Goal: Transaction & Acquisition: Purchase product/service

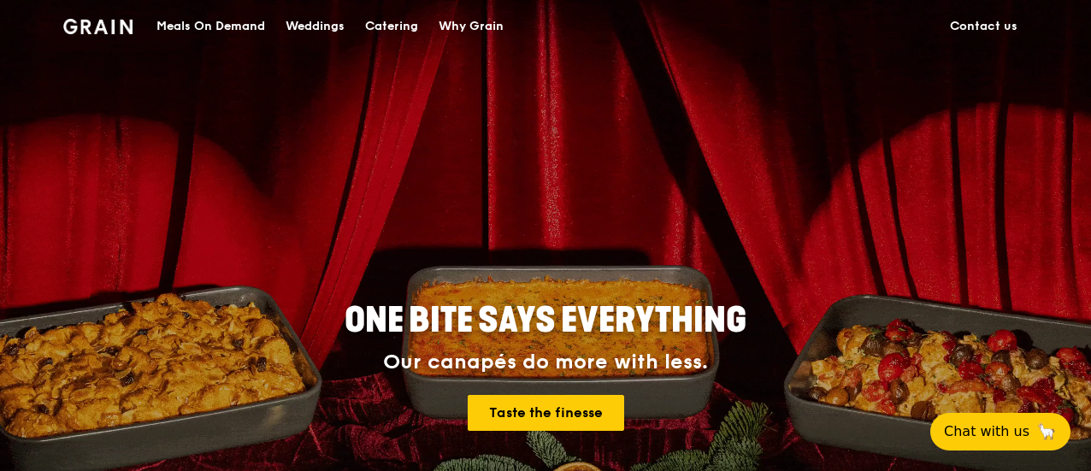
click at [238, 233] on div "ONE BITE SAYS EVERYTHING Our canapés do more with less. Taste the finesse" at bounding box center [545, 367] width 848 height 632
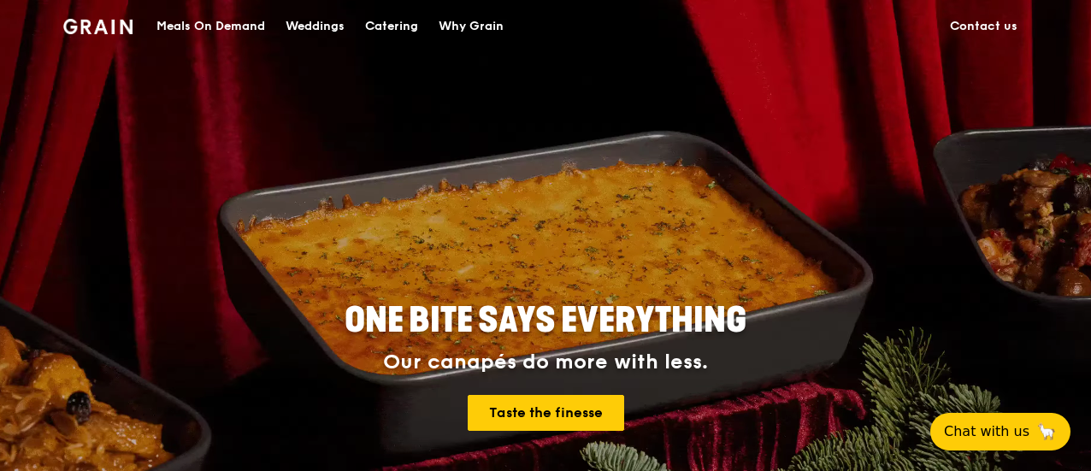
click at [203, 26] on div "Meals On Demand" at bounding box center [210, 26] width 109 height 51
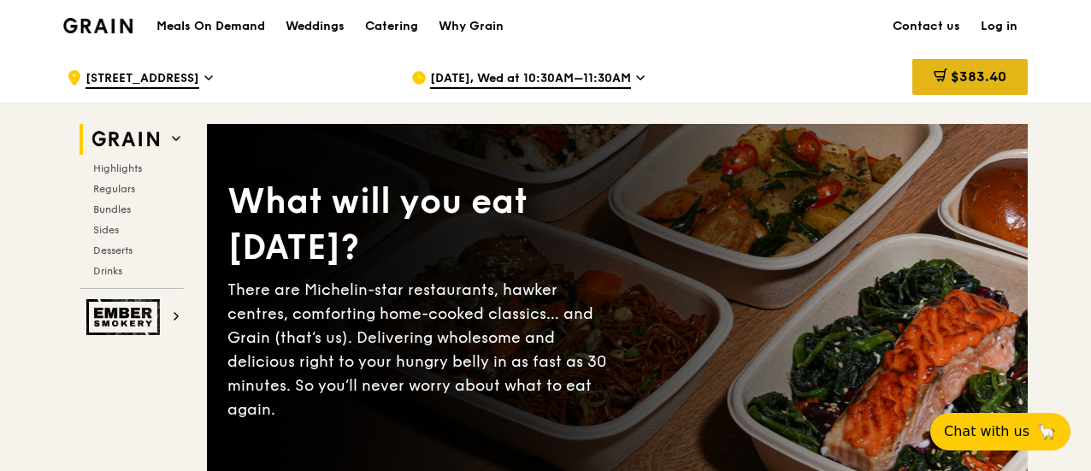
click at [969, 68] on div "$383.40" at bounding box center [969, 77] width 115 height 36
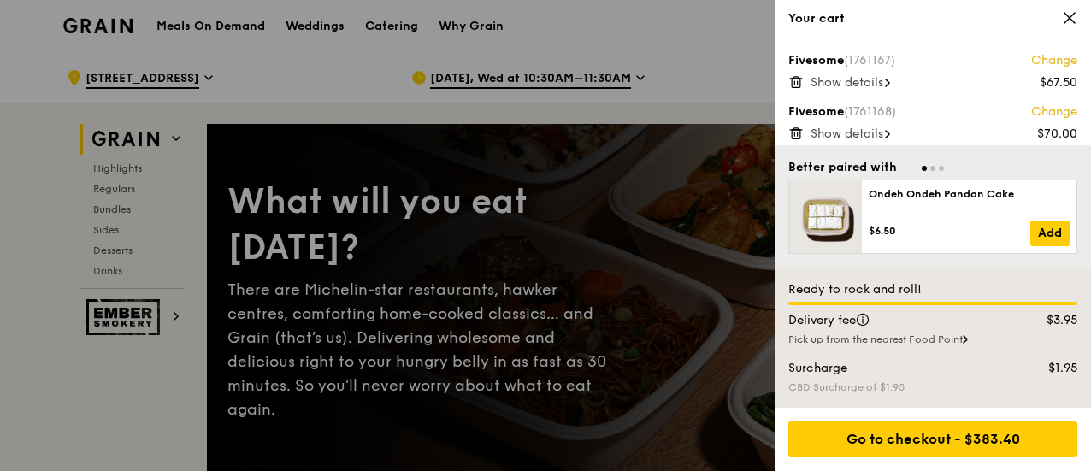
click at [853, 79] on span "Show details" at bounding box center [846, 82] width 73 height 15
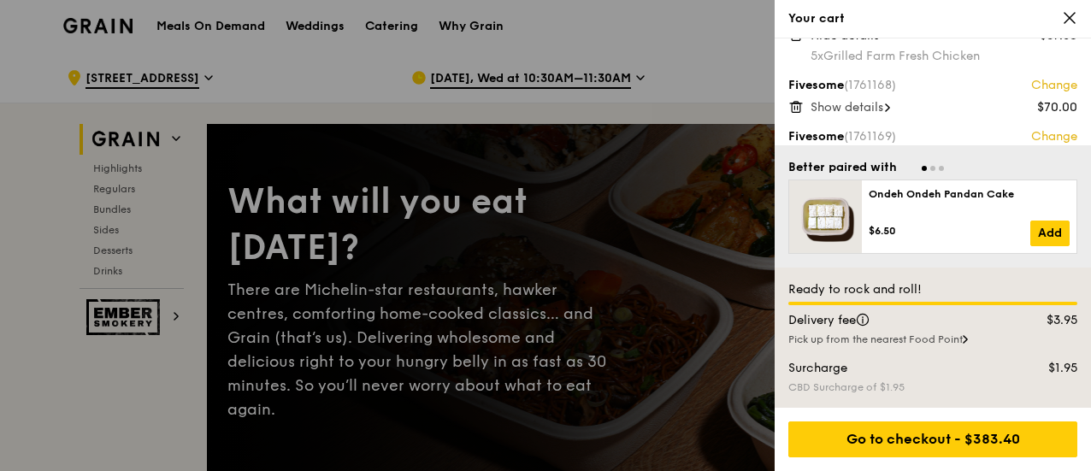
scroll to position [85, 0]
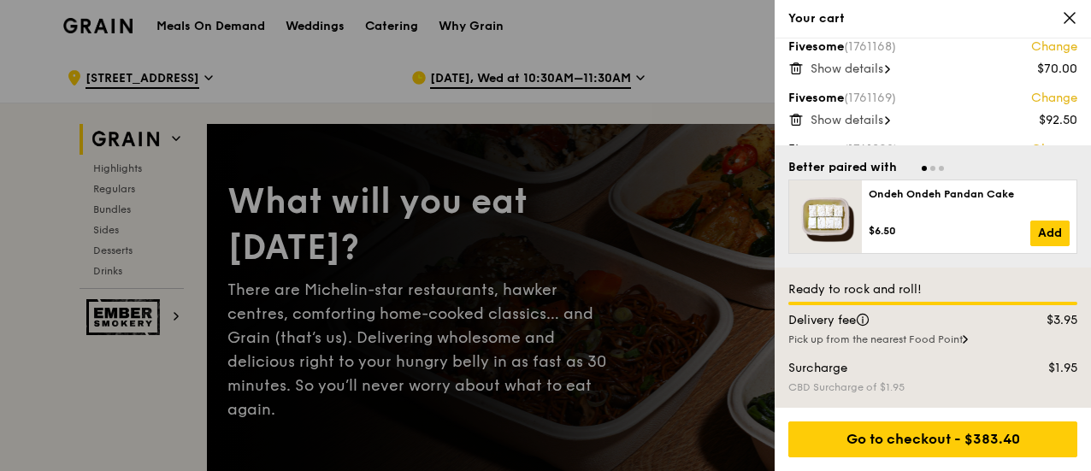
click at [868, 68] on span "Show details" at bounding box center [846, 69] width 73 height 15
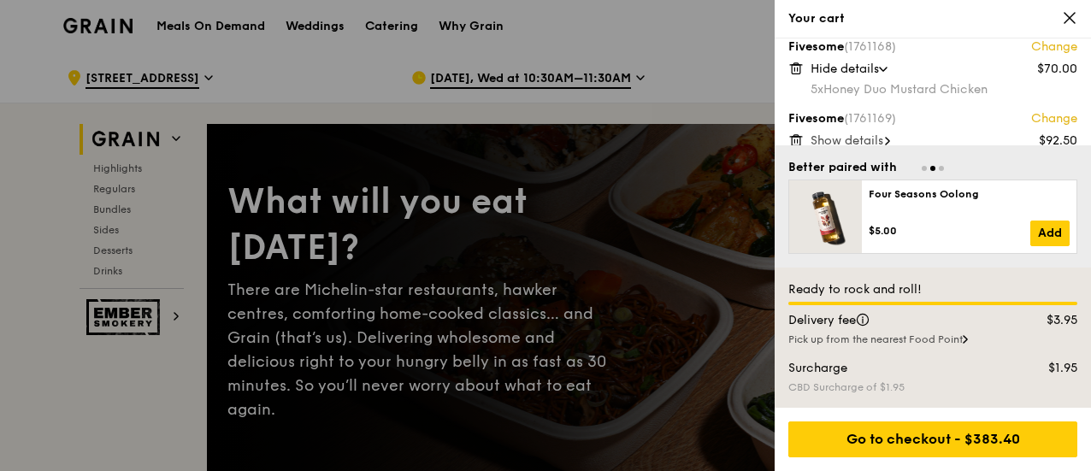
scroll to position [171, 0]
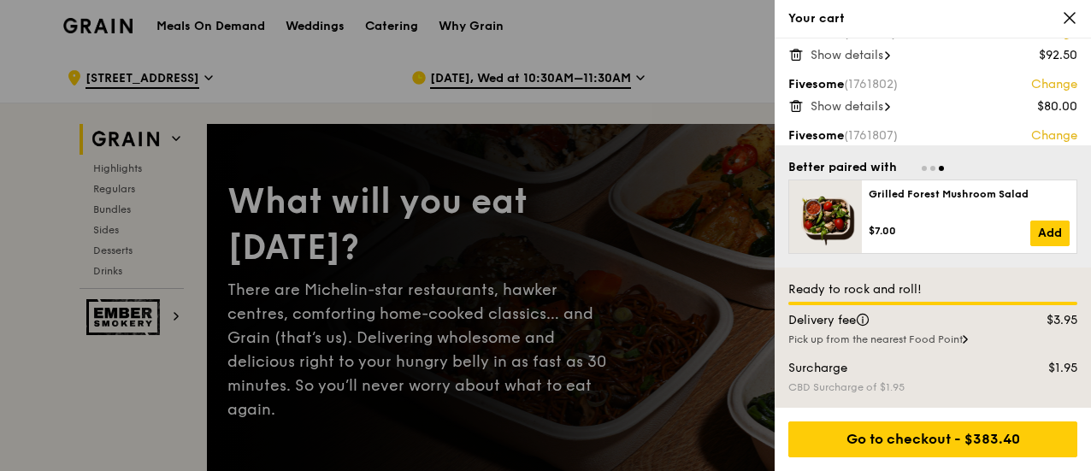
click at [872, 54] on span "Show details" at bounding box center [846, 55] width 73 height 15
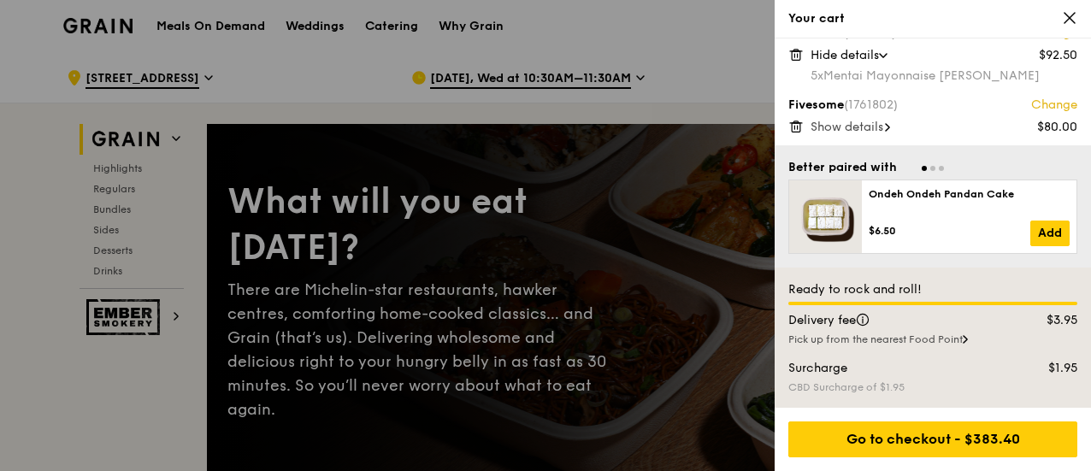
click at [853, 127] on span "Show details" at bounding box center [846, 127] width 73 height 15
click at [863, 128] on span "Show details" at bounding box center [846, 127] width 73 height 15
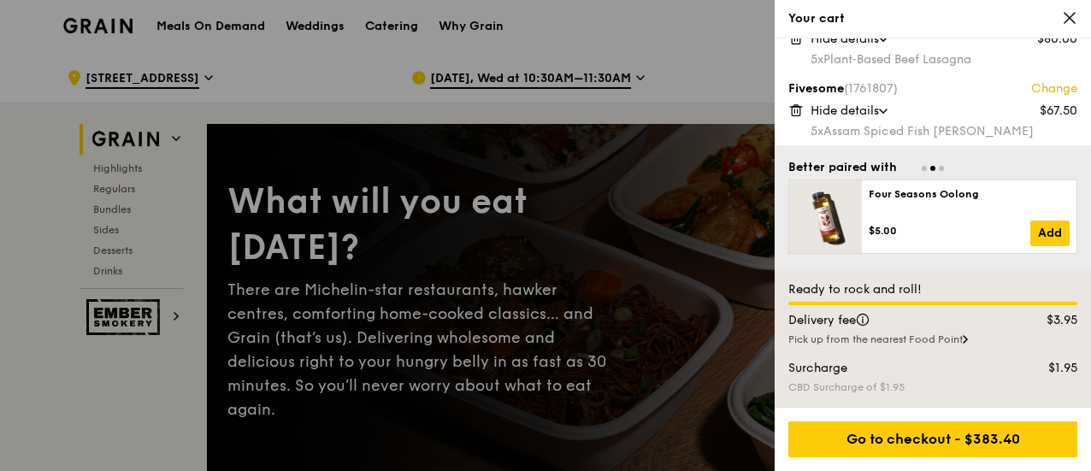
scroll to position [263, 0]
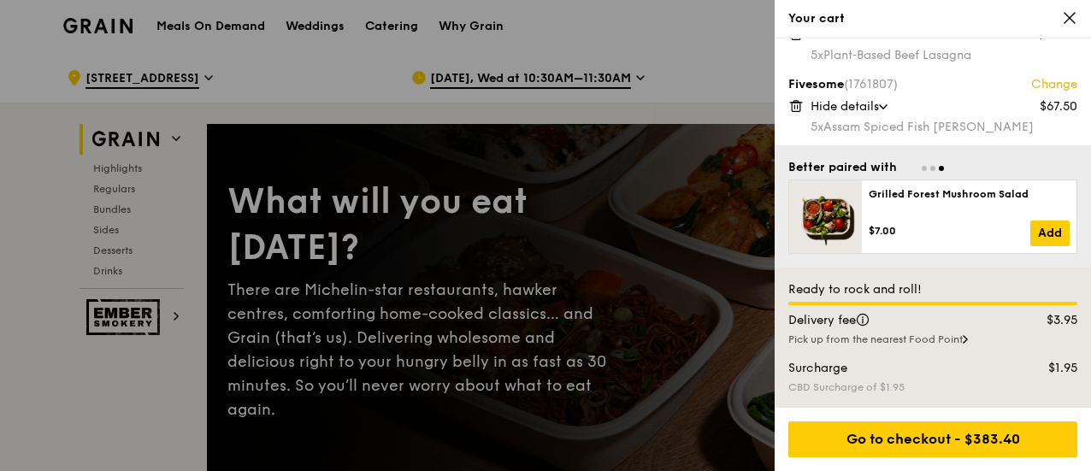
click at [124, 432] on div at bounding box center [545, 235] width 1091 height 471
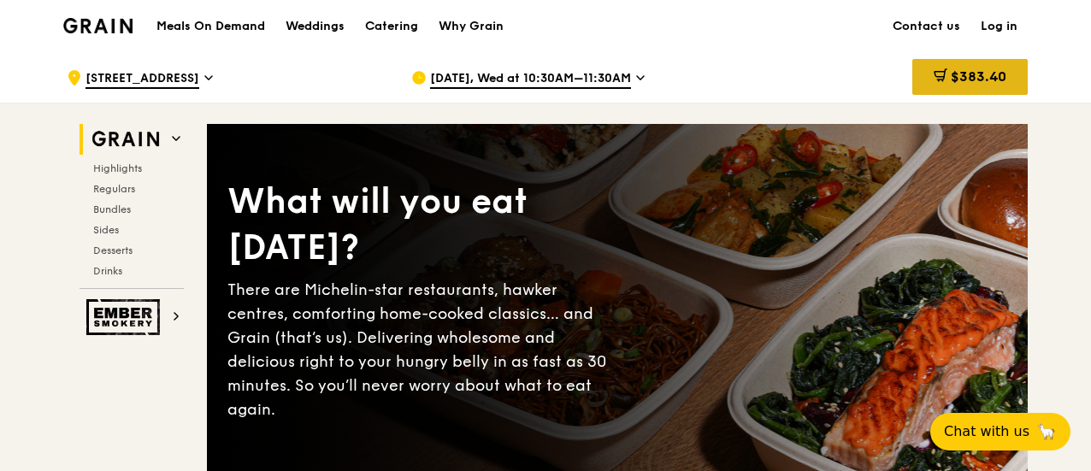
click at [972, 71] on span "$383.40" at bounding box center [978, 76] width 56 height 16
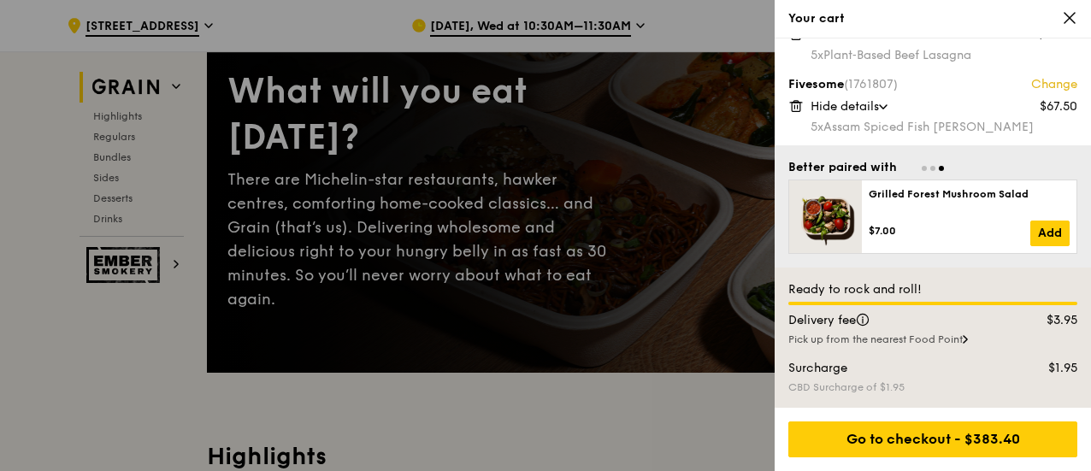
scroll to position [171, 0]
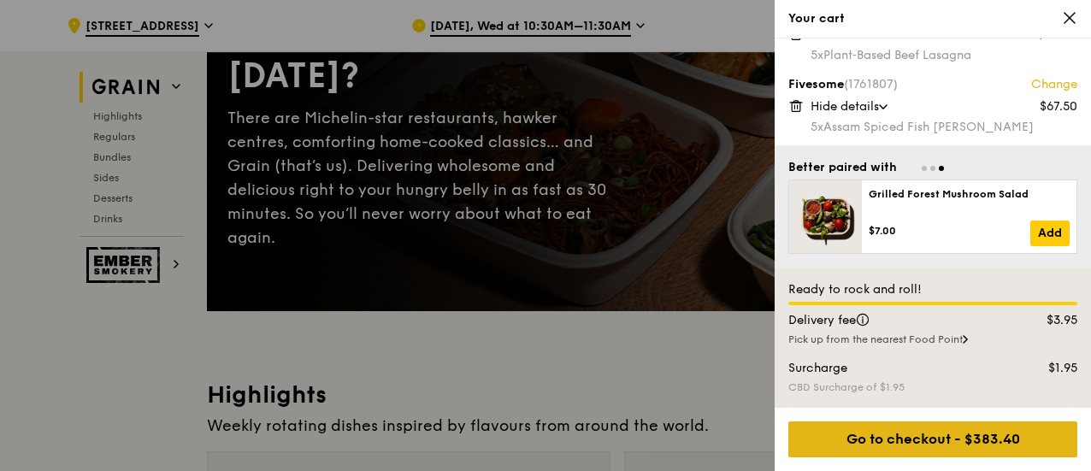
click at [902, 435] on div "Go to checkout - $383.40" at bounding box center [932, 439] width 289 height 36
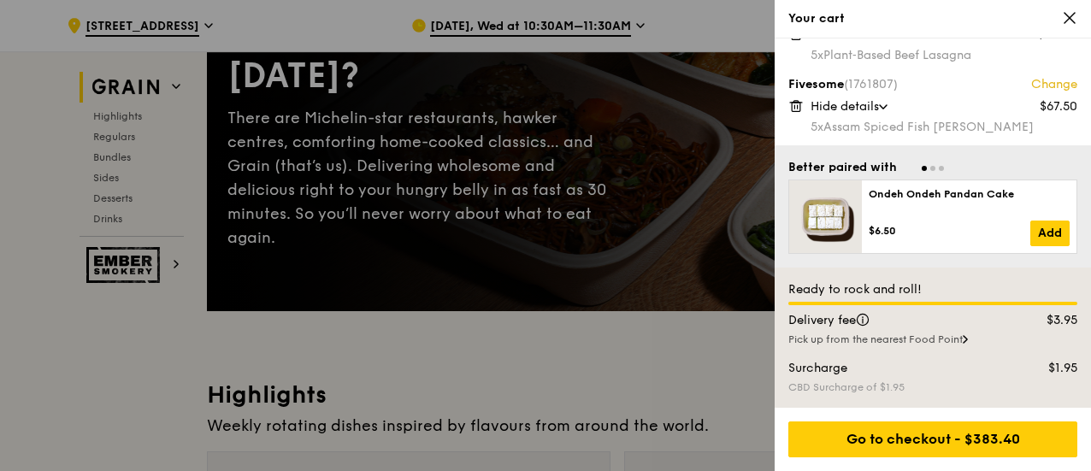
click at [510, 18] on div at bounding box center [545, 235] width 1091 height 471
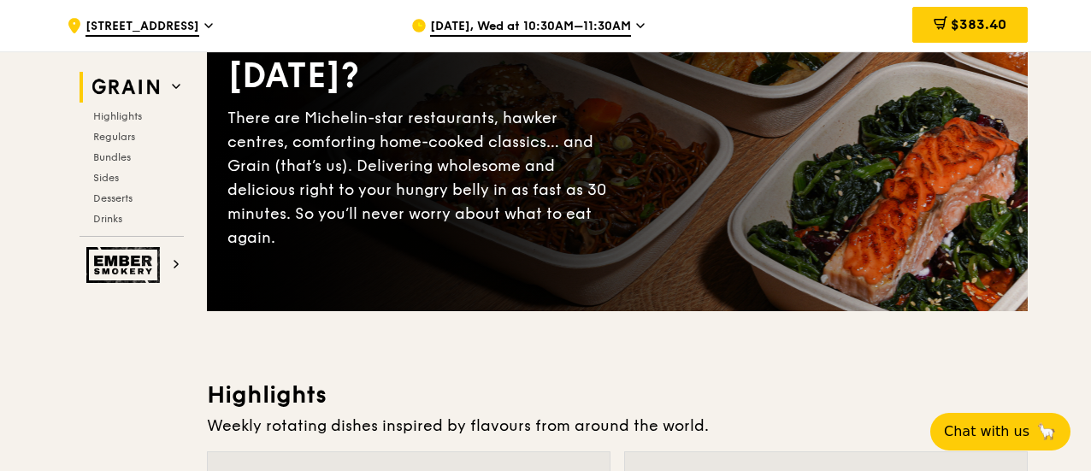
click at [579, 31] on span "[DATE], Wed at 10:30AM–11:30AM" at bounding box center [530, 27] width 201 height 19
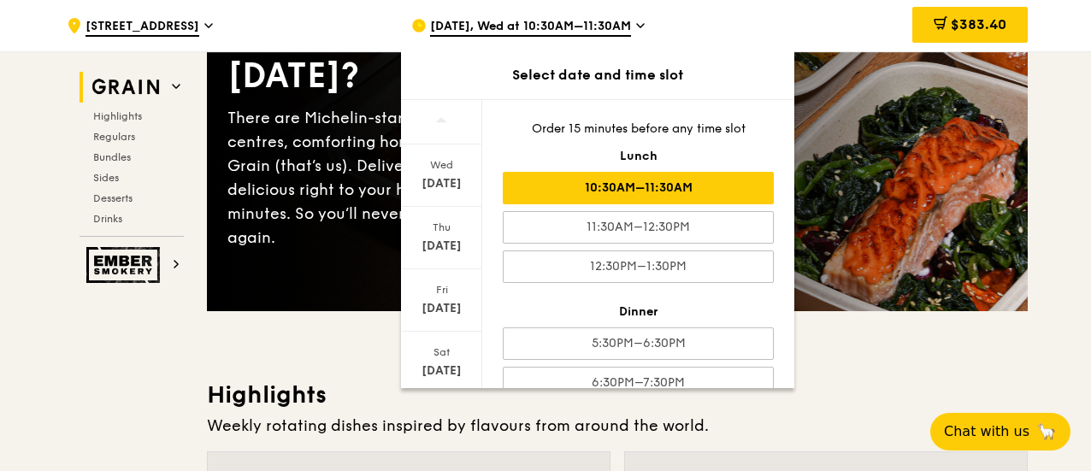
click at [720, 32] on div "[DATE], Wed at 10:30AM–11:30AM" at bounding box center [569, 25] width 317 height 51
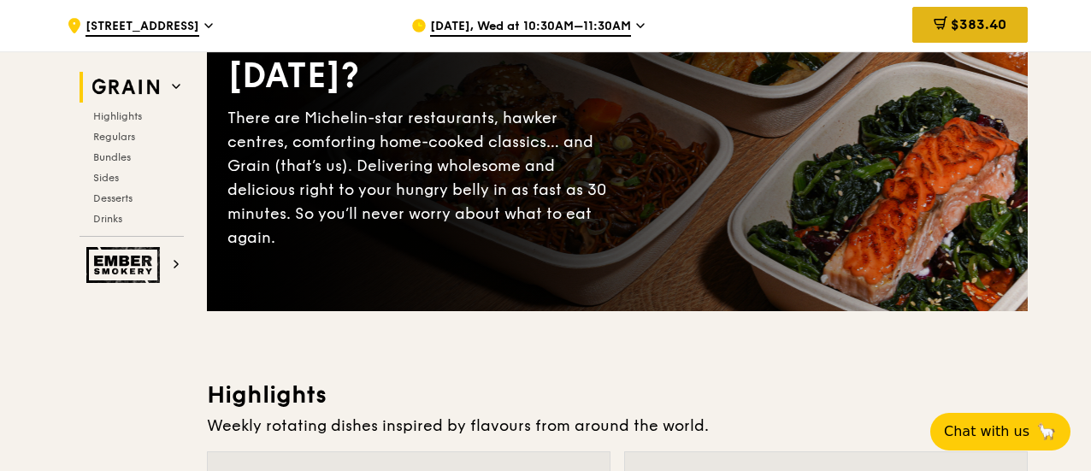
click at [956, 18] on span "$383.40" at bounding box center [978, 24] width 56 height 16
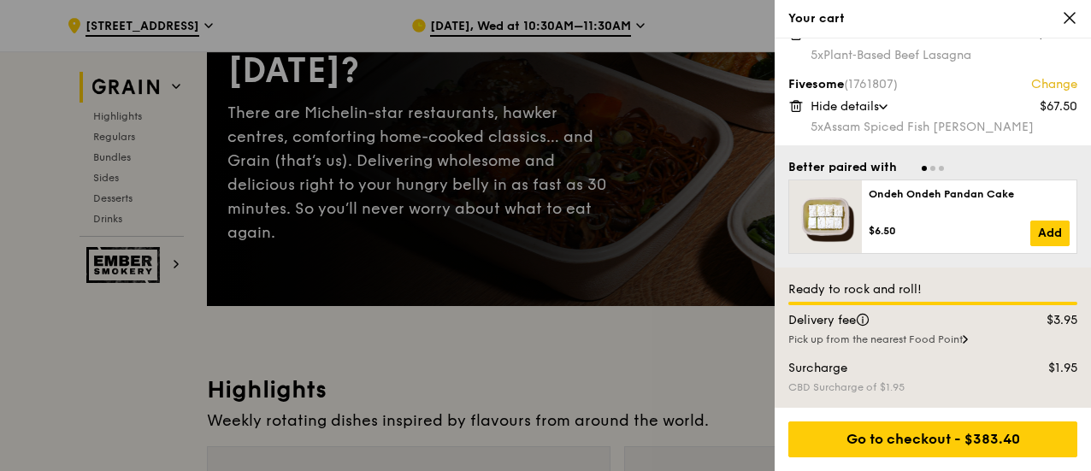
scroll to position [342, 0]
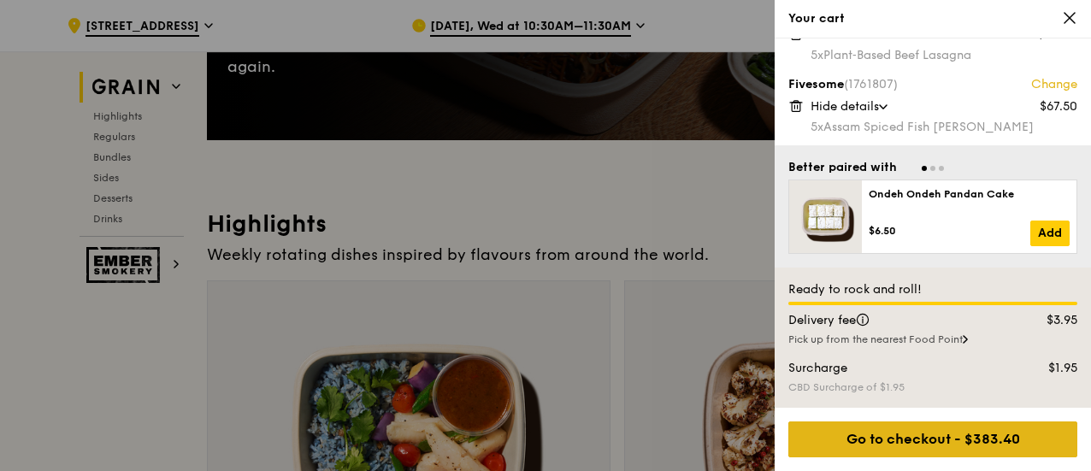
click at [942, 449] on div "Go to checkout - $383.40" at bounding box center [932, 439] width 289 height 36
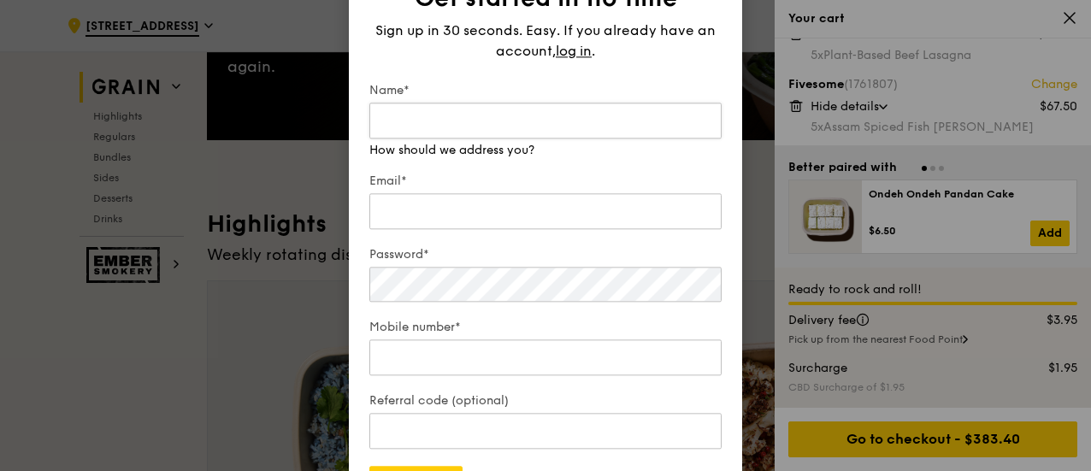
click at [480, 108] on input "Name*" at bounding box center [545, 121] width 352 height 36
click at [460, 117] on input "Name*" at bounding box center [545, 121] width 352 height 36
type input "[PERSON_NAME]"
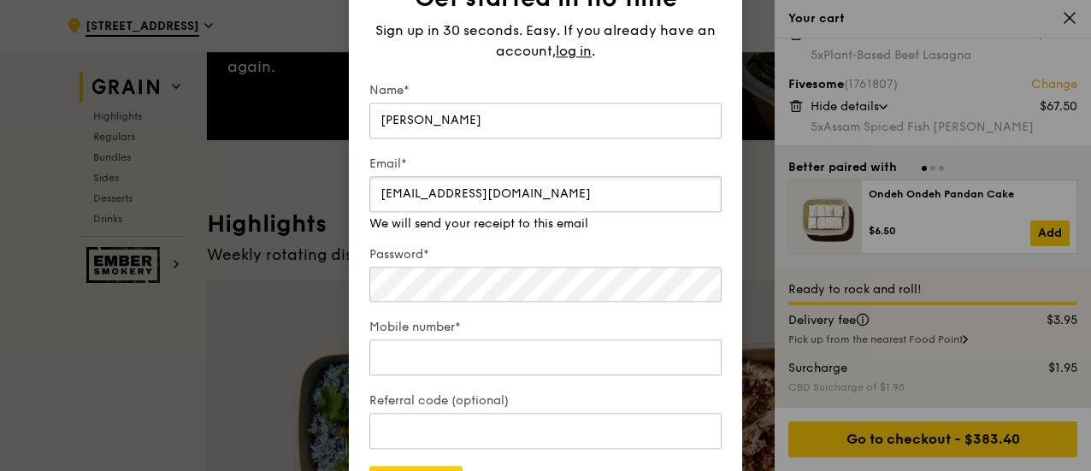
type input "[EMAIL_ADDRESS][DOMAIN_NAME]"
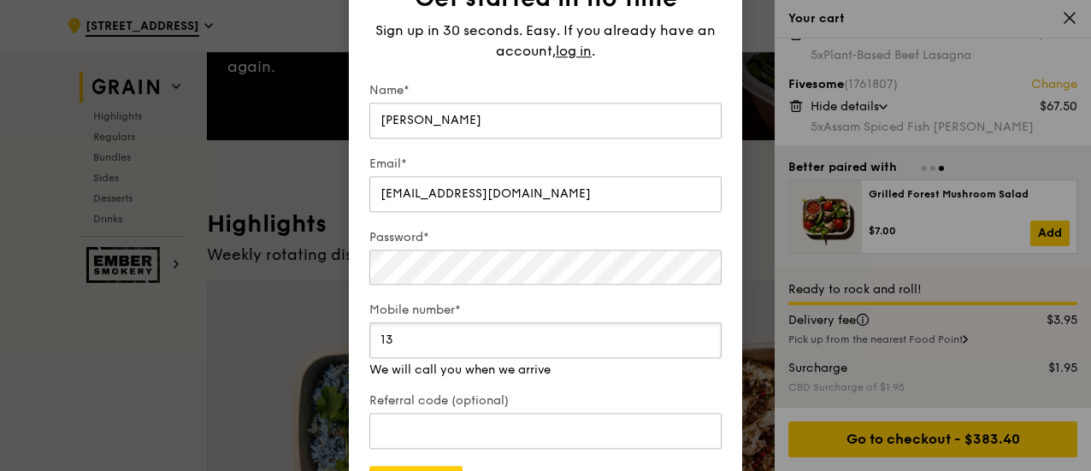
type input "1"
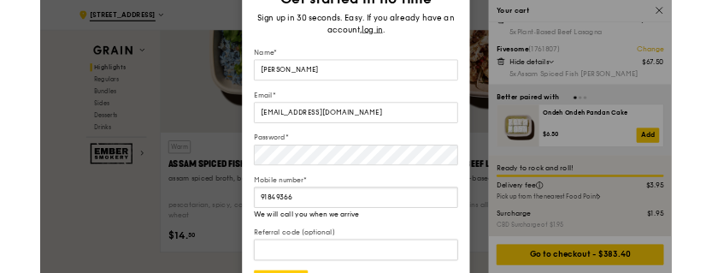
scroll to position [855, 0]
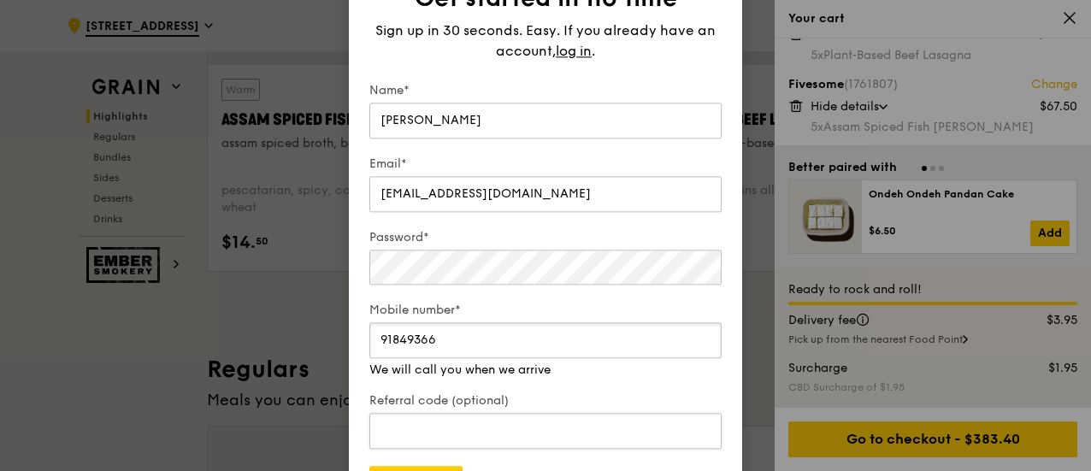
type input "91849366"
click at [500, 438] on div "Referral code (optional)" at bounding box center [545, 422] width 352 height 60
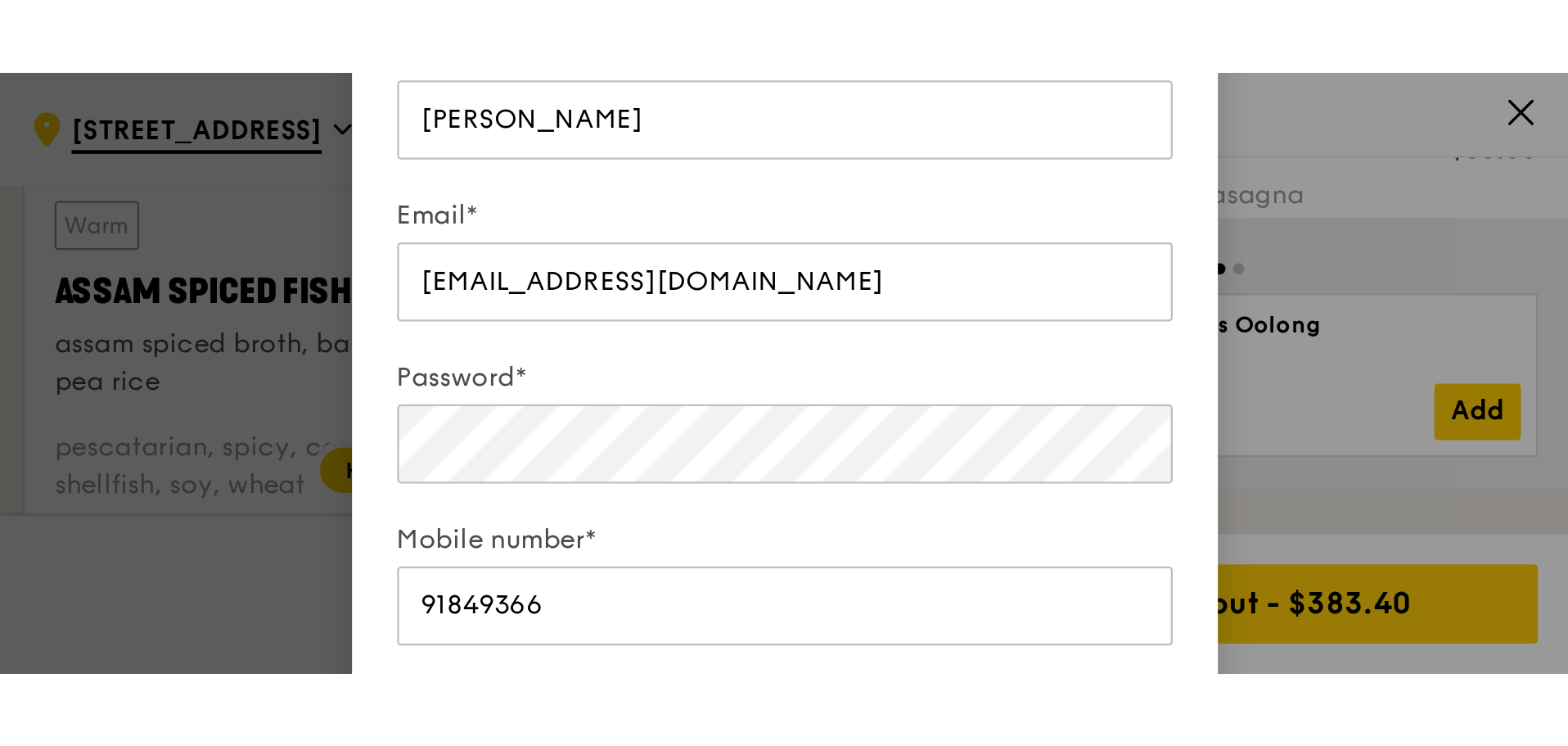
scroll to position [253, 0]
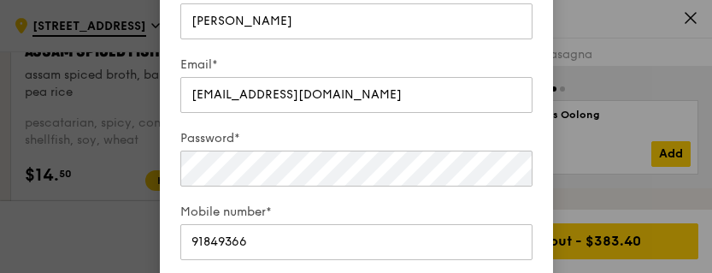
drag, startPoint x: 500, startPoint y: 438, endPoint x: 591, endPoint y: 38, distance: 411.1
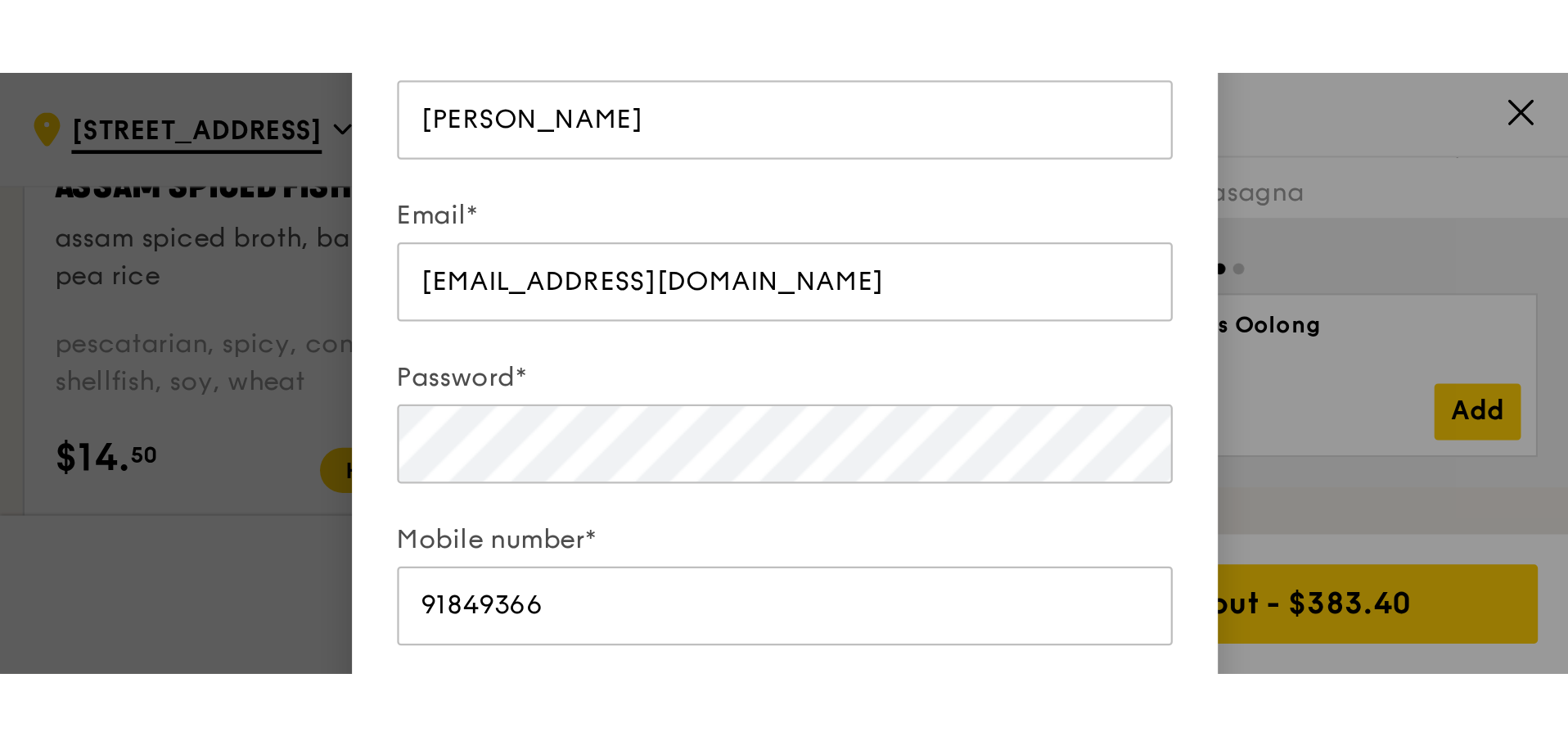
scroll to position [0, 0]
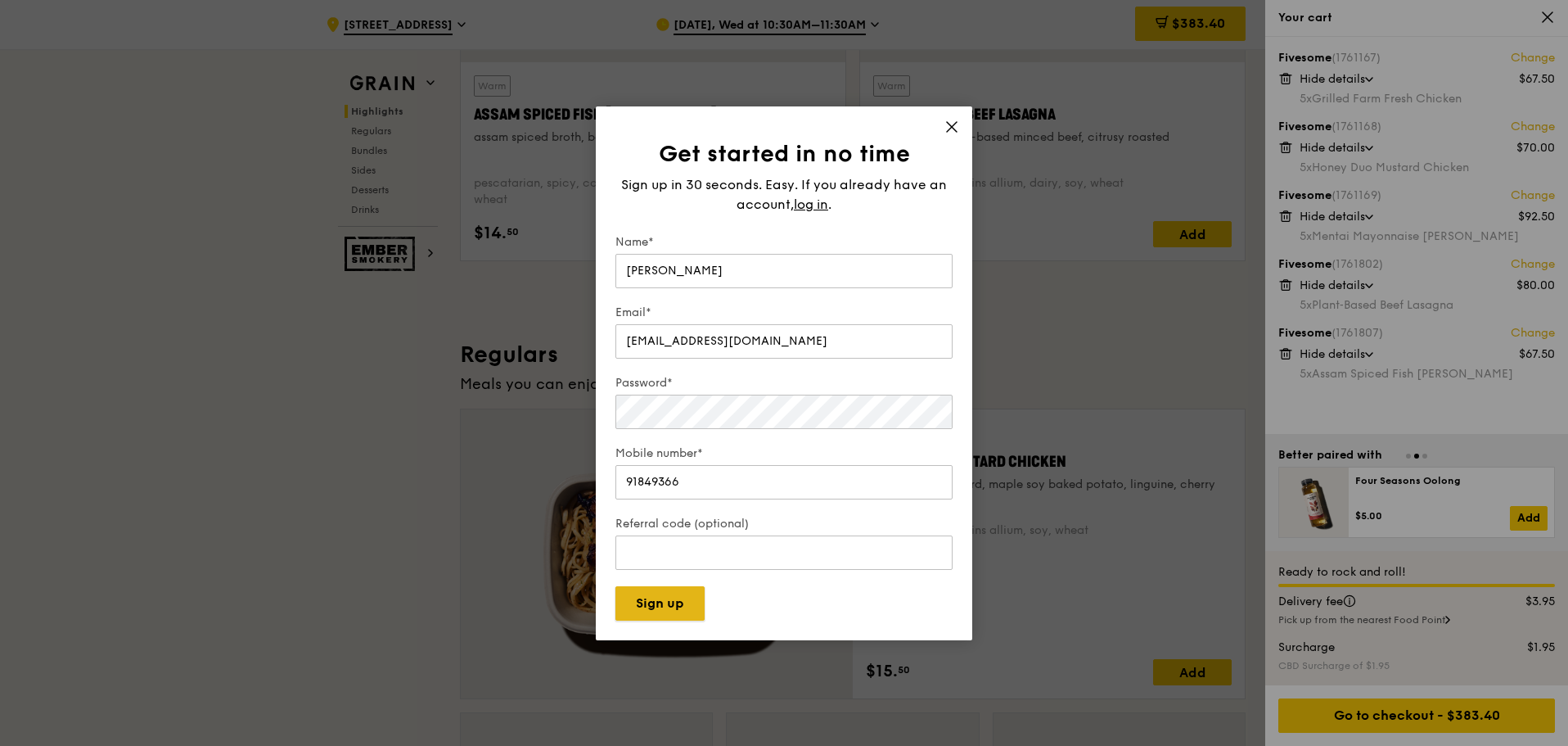
click at [672, 450] on button "Sign up" at bounding box center [660, 603] width 89 height 34
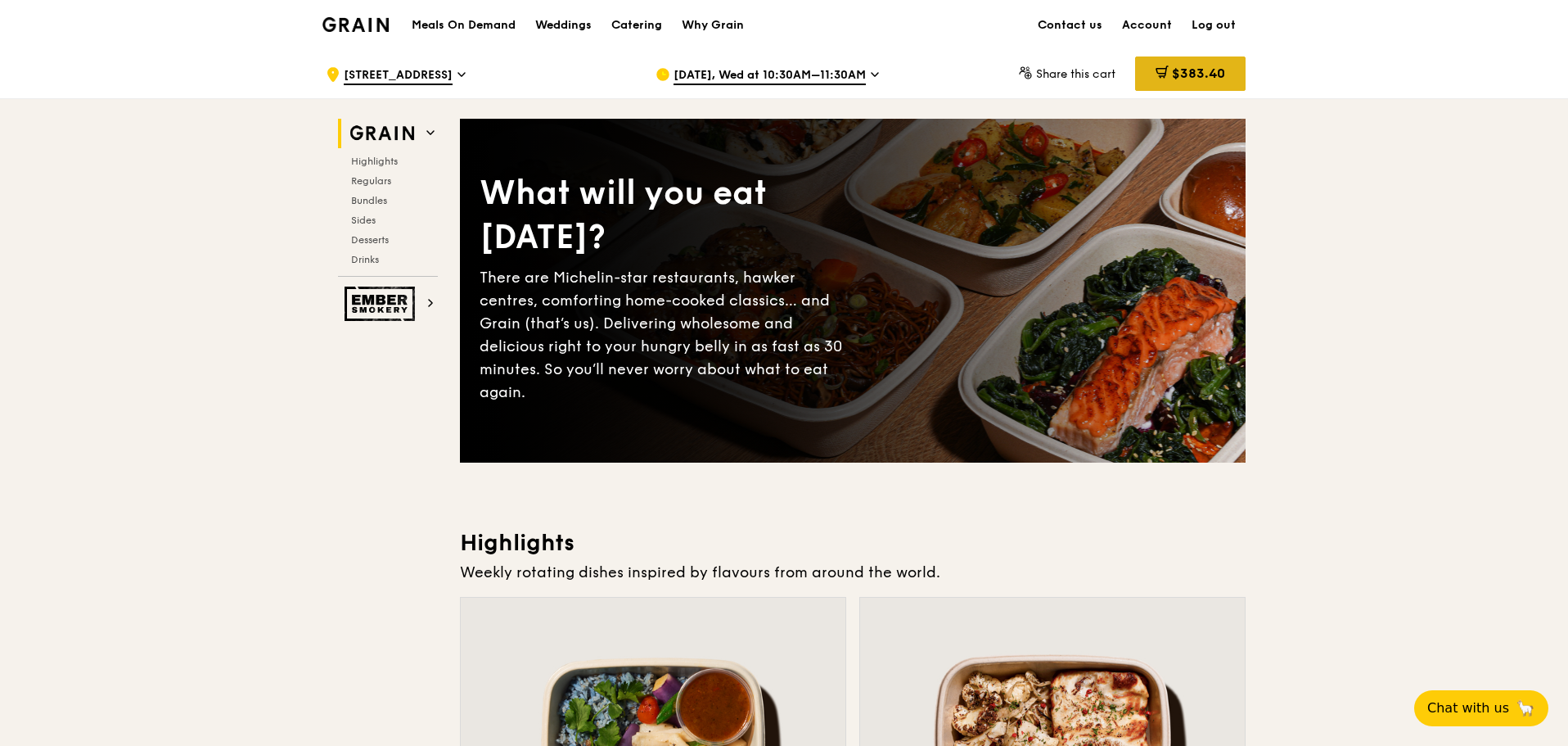
click at [1207, 71] on span "$383.40" at bounding box center [1198, 73] width 54 height 15
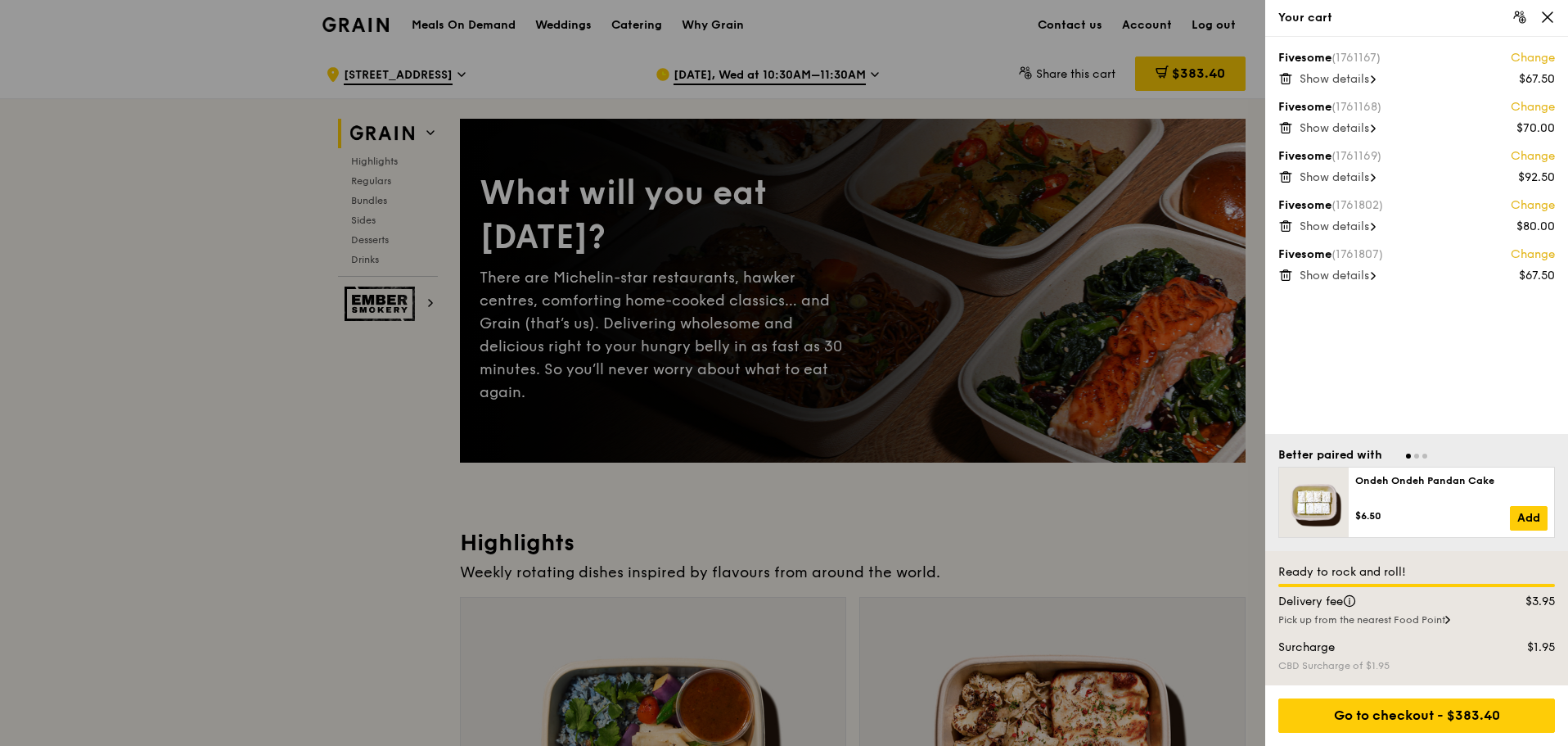
click at [1347, 79] on span "Show details" at bounding box center [1333, 79] width 70 height 14
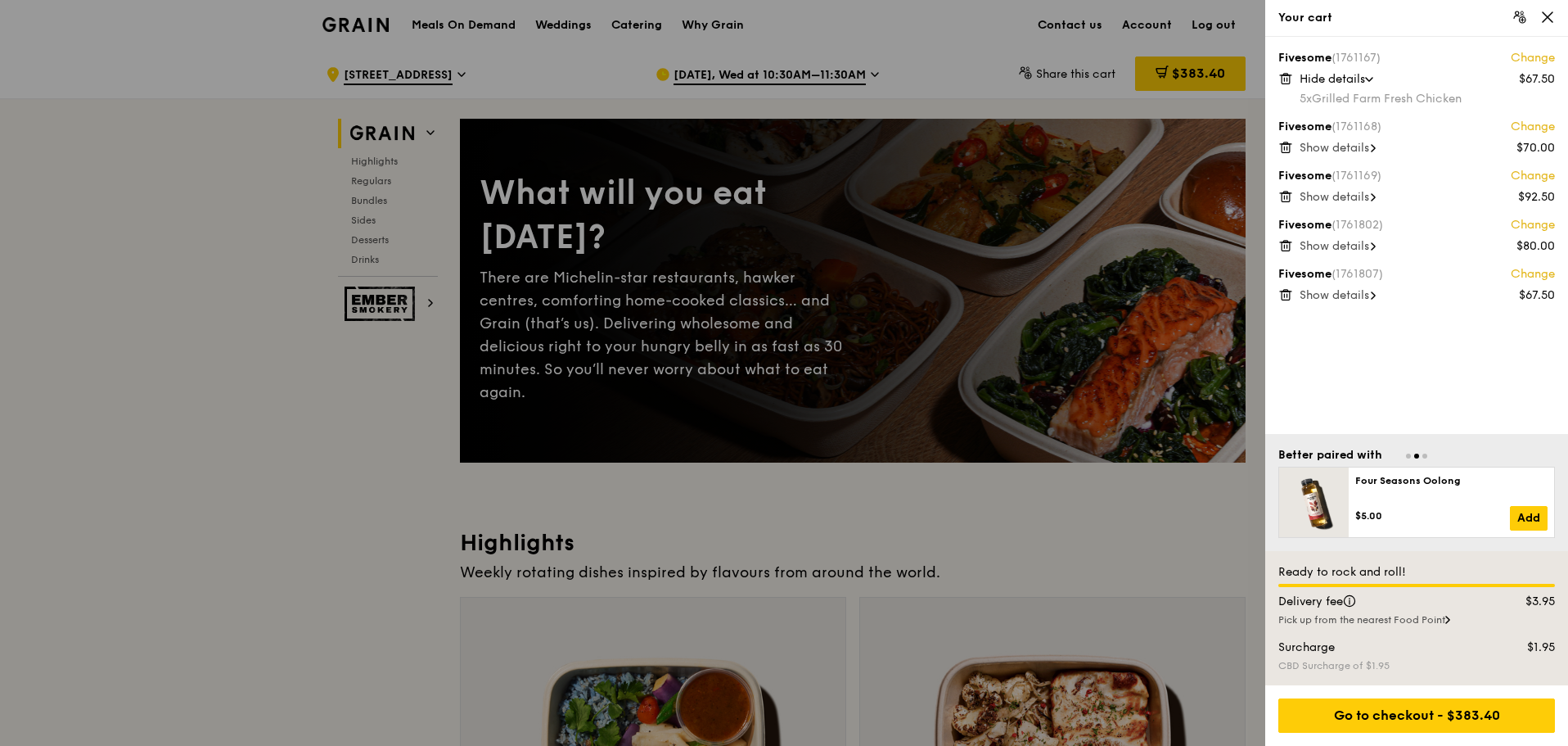
click at [1340, 157] on div "Fivesome (1761167) Change $67.50 Hide details 5x Grilled Farm Fresh Chicken Fiv…" at bounding box center [1416, 235] width 302 height 397
click at [1339, 147] on span "Show details" at bounding box center [1333, 147] width 70 height 14
click at [1353, 214] on span "Show details" at bounding box center [1333, 216] width 70 height 14
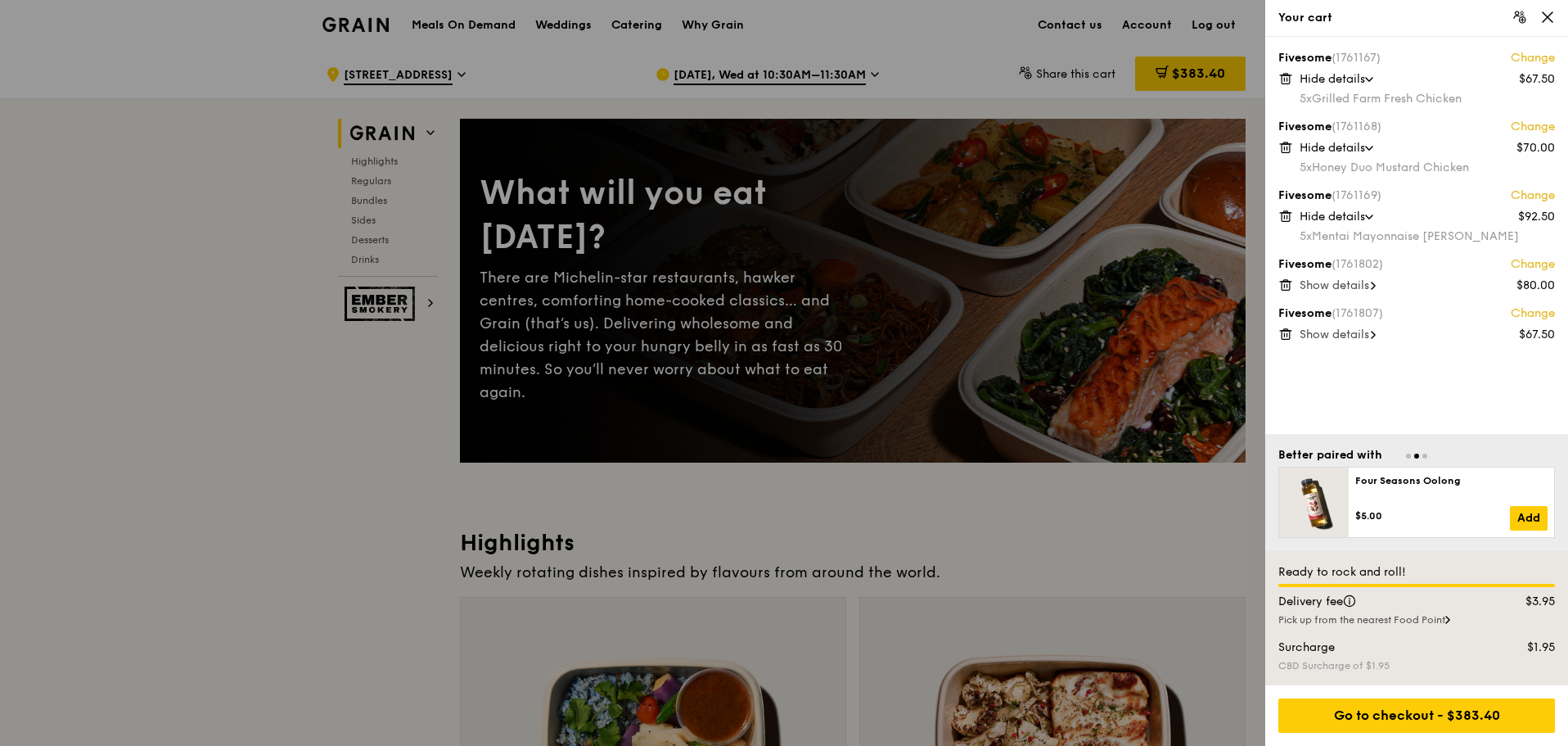
click at [1357, 286] on span "Show details" at bounding box center [1333, 285] width 70 height 14
click at [1368, 350] on span "Show details" at bounding box center [1333, 353] width 70 height 14
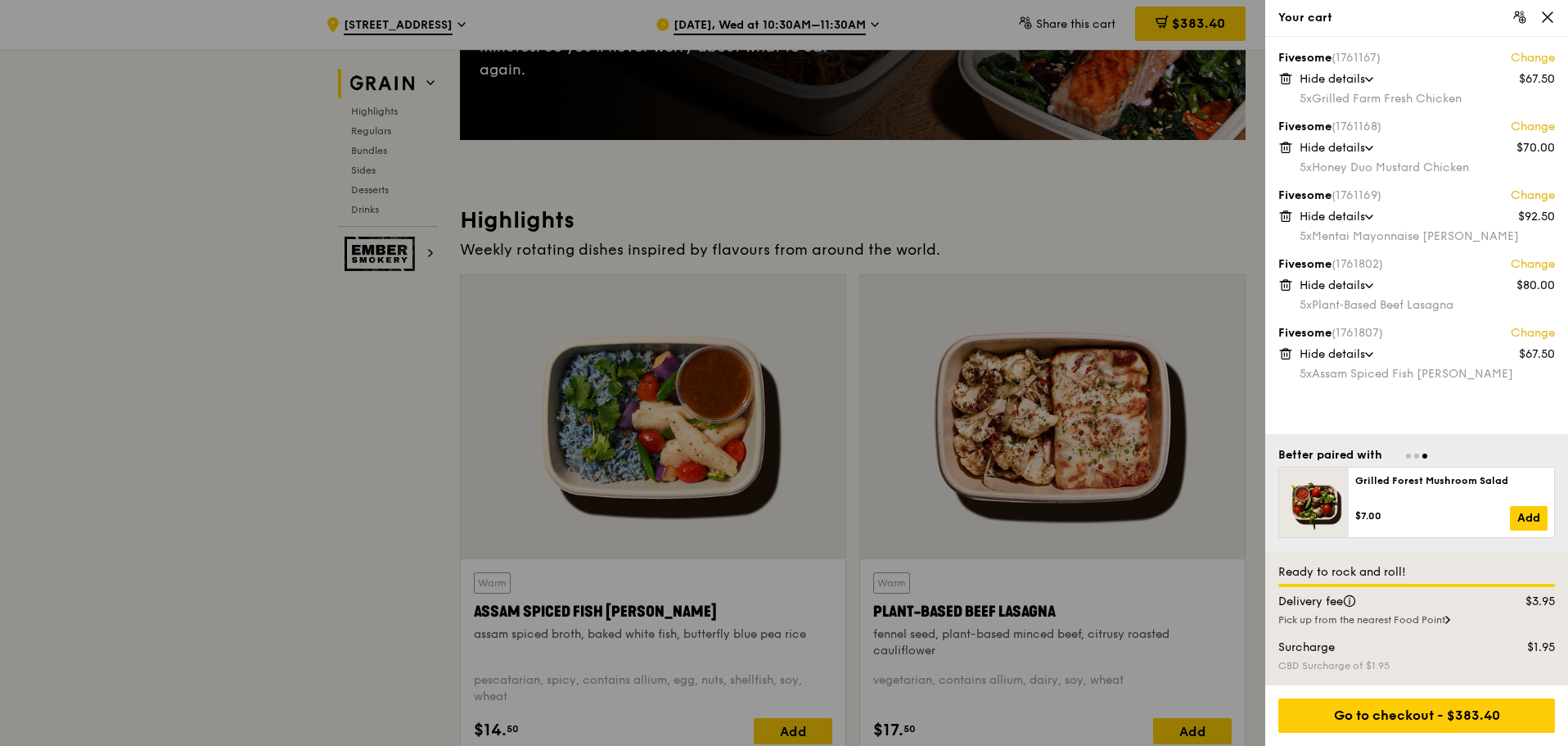
scroll to position [328, 0]
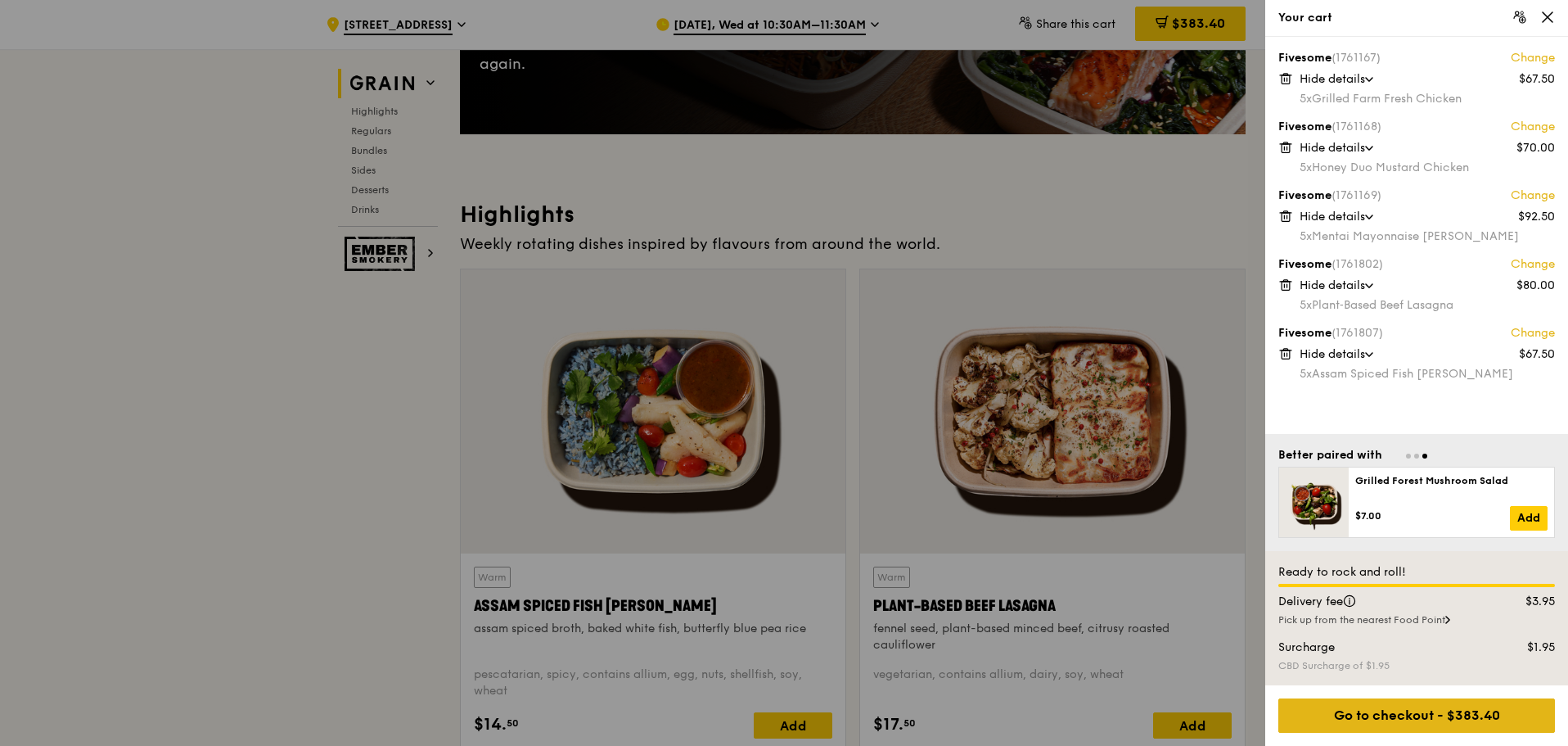
click at [1451, 725] on div "Go to checkout - $383.40" at bounding box center [1416, 715] width 277 height 34
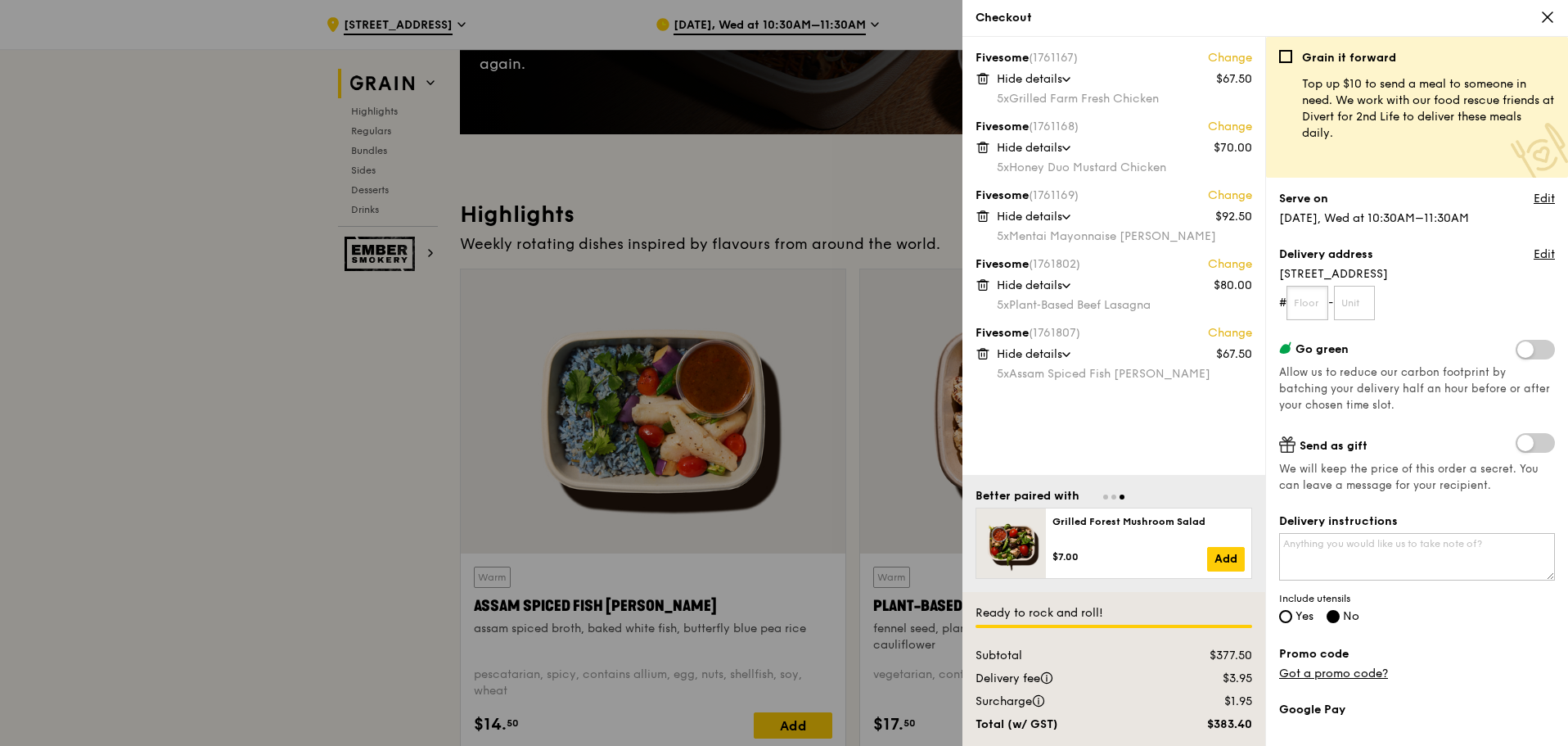
click at [1292, 306] on input "text" at bounding box center [1308, 303] width 42 height 34
type input "27"
type input "10"
click at [1534, 257] on link "Edit" at bounding box center [1544, 254] width 21 height 16
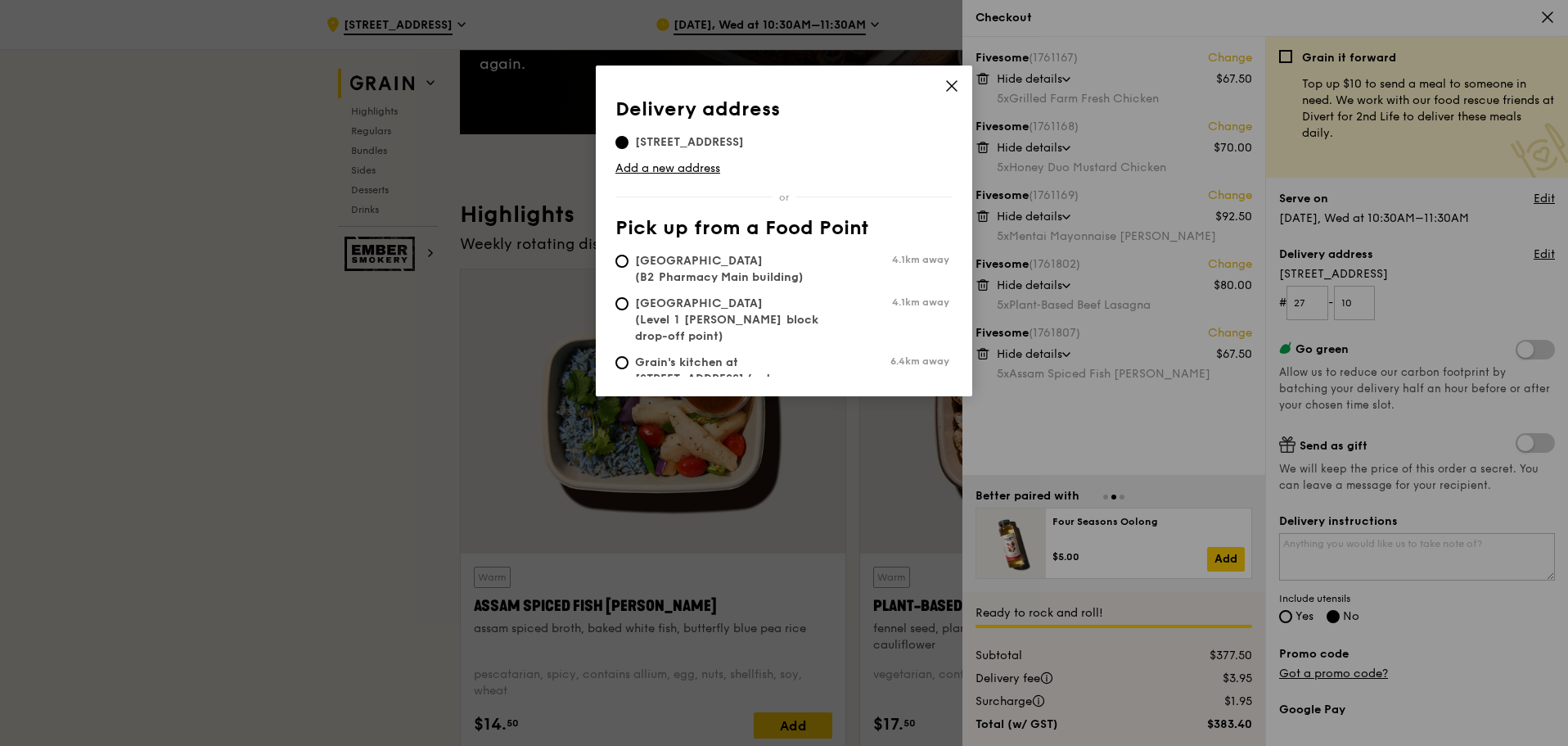
click at [952, 88] on icon at bounding box center [951, 85] width 14 height 14
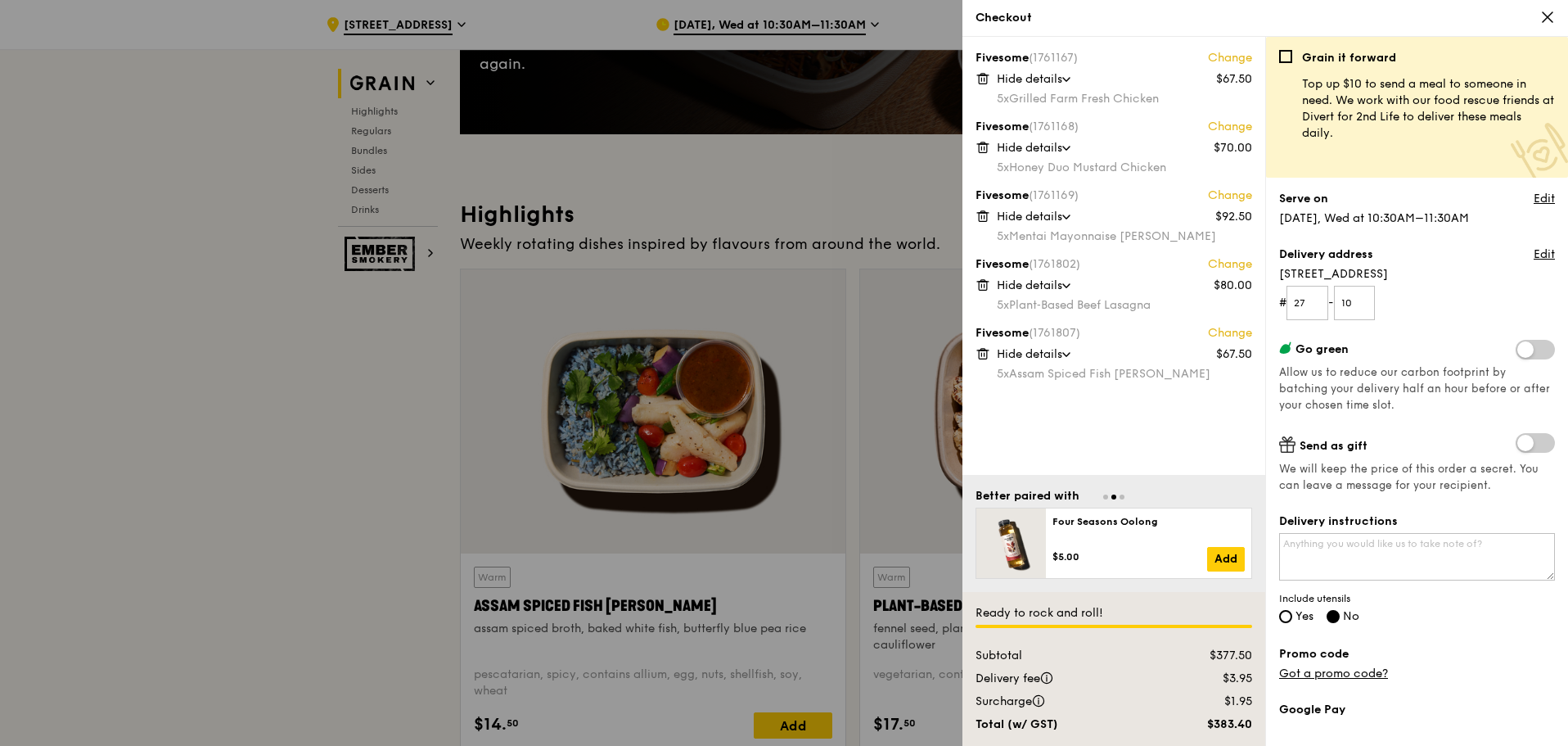
click at [1433, 256] on div "Delivery address Edit" at bounding box center [1417, 256] width 276 height 20
click at [1400, 540] on textarea "Delivery instructions" at bounding box center [1417, 556] width 276 height 48
type textarea "T"
type textarea "Delivery to FTI Consulting Singapore office."
click at [1297, 611] on span "Yes" at bounding box center [1304, 616] width 18 height 14
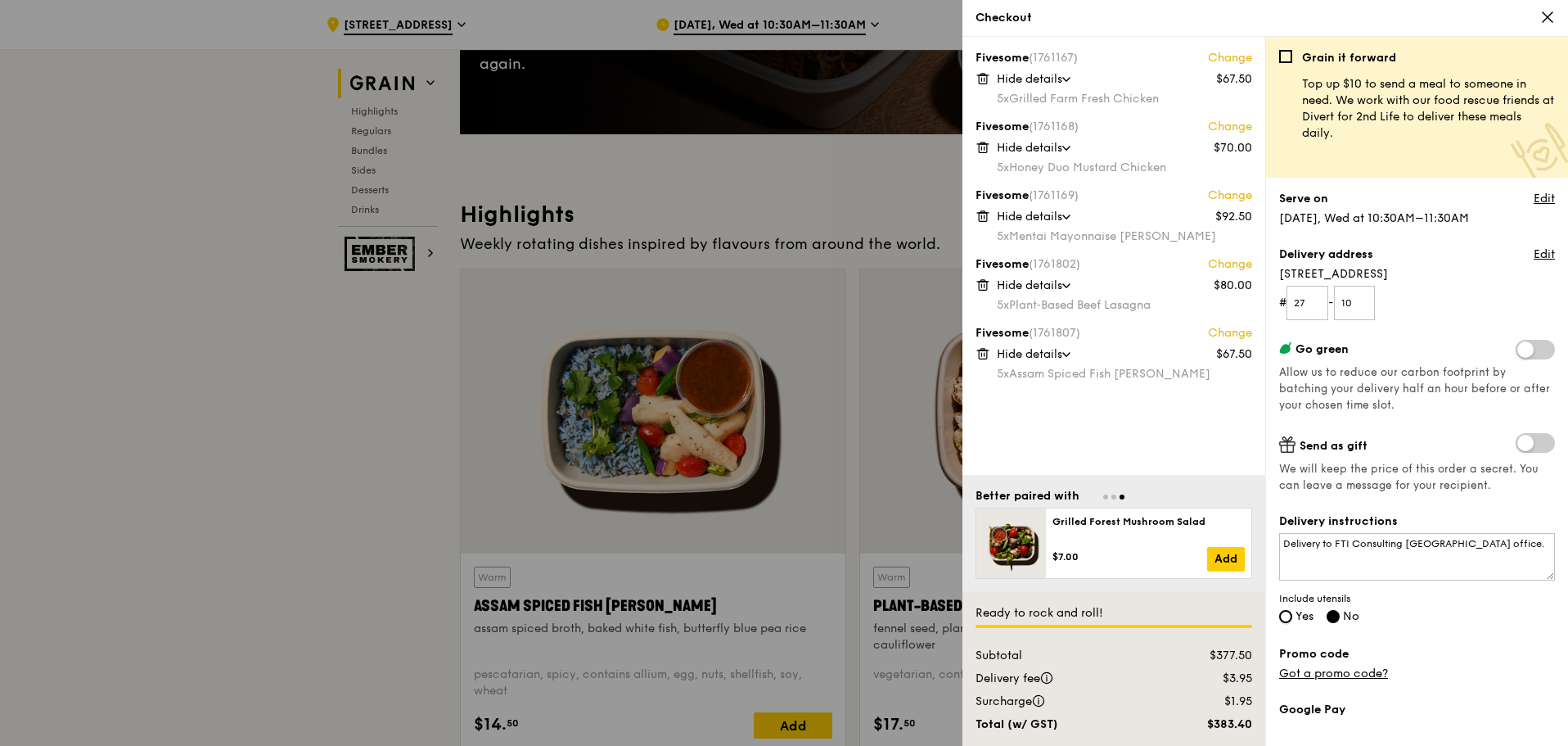
click at [1292, 611] on input "Yes" at bounding box center [1286, 617] width 13 height 13
radio input "true"
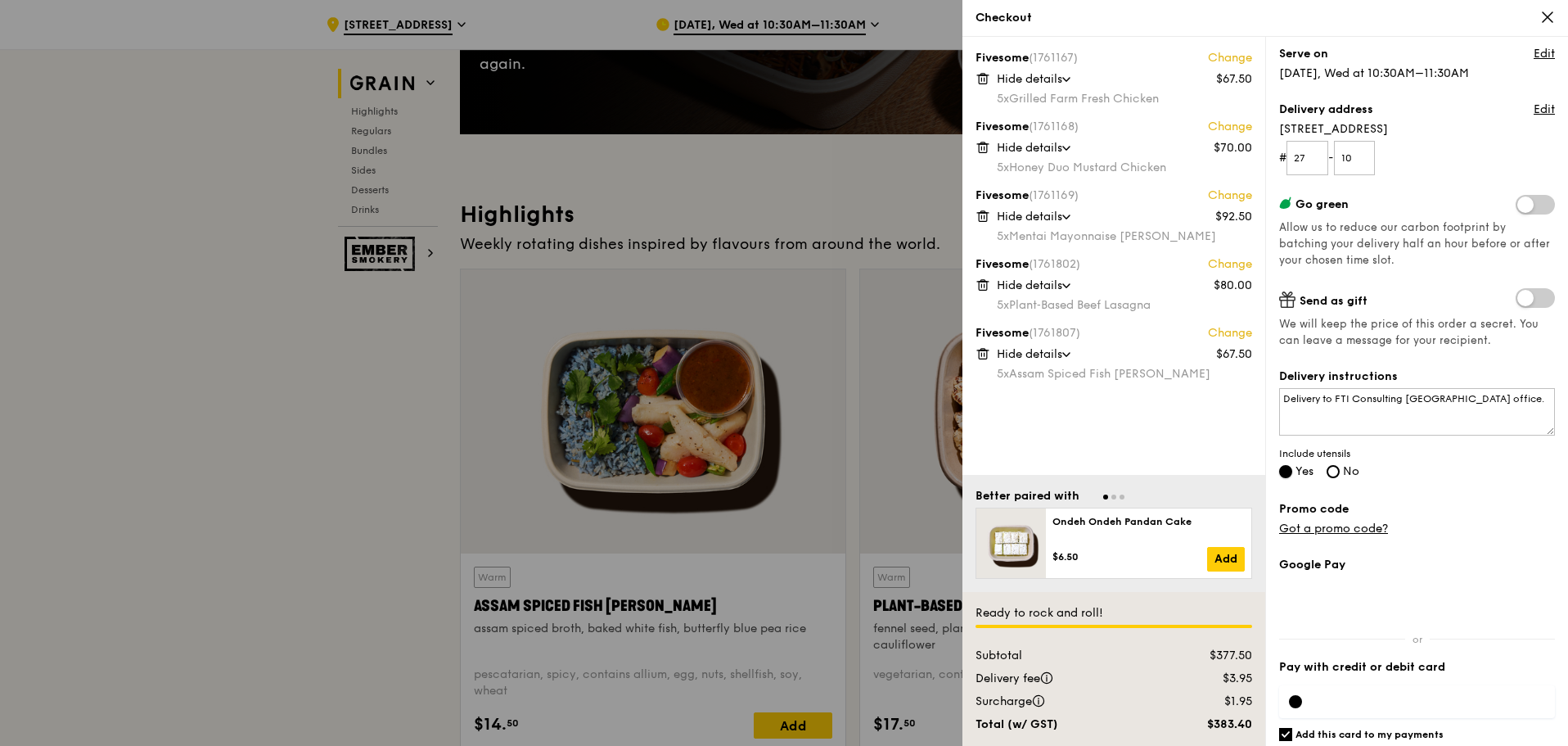
scroll to position [116, 0]
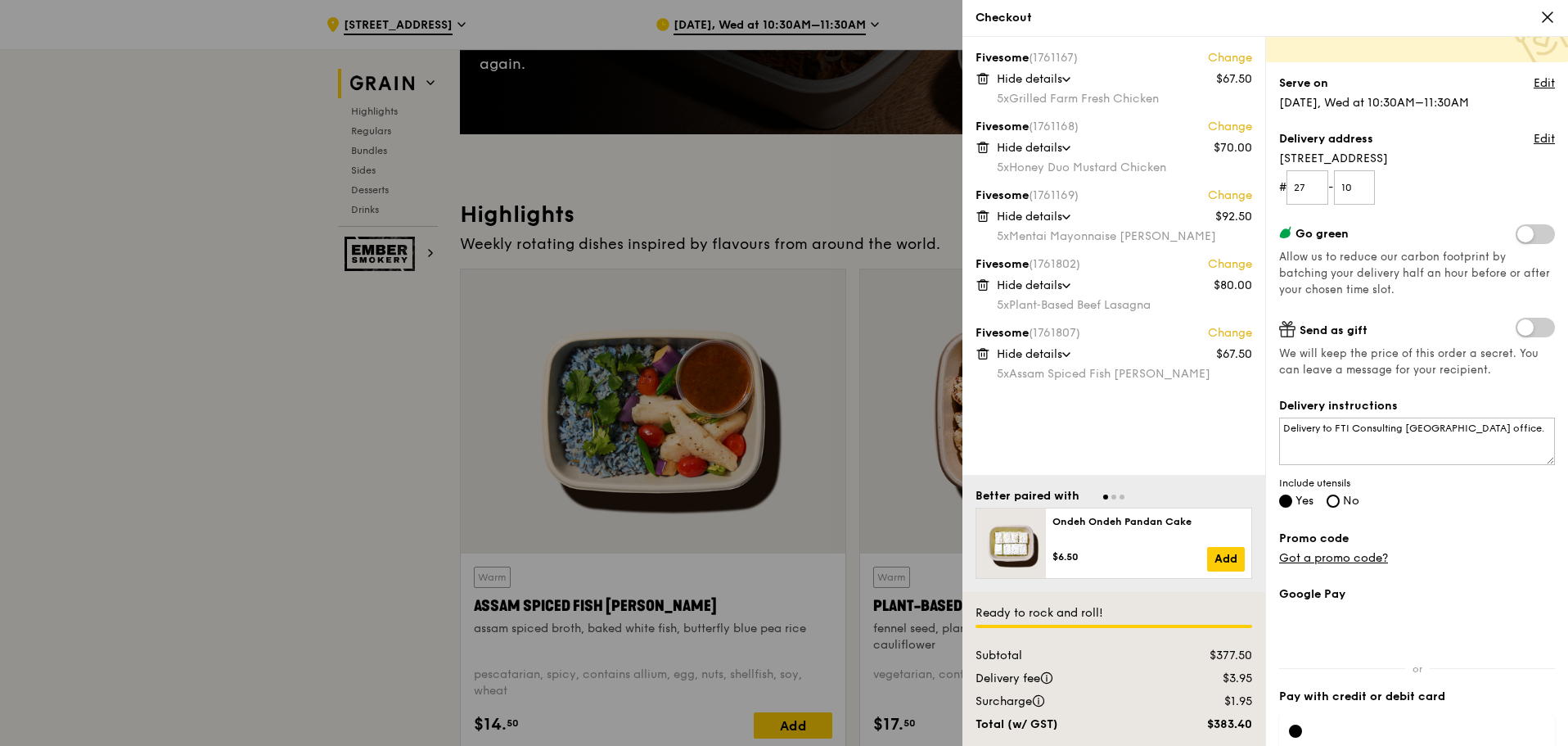
click at [1358, 505] on span "No" at bounding box center [1350, 500] width 16 height 14
click at [1339, 505] on input "No" at bounding box center [1333, 501] width 13 height 13
radio input "true"
radio input "false"
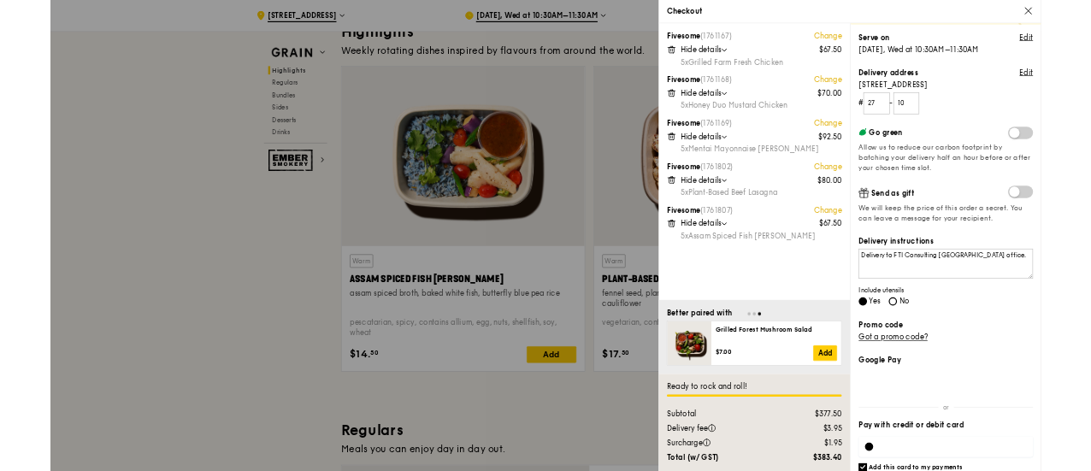
scroll to position [206, 0]
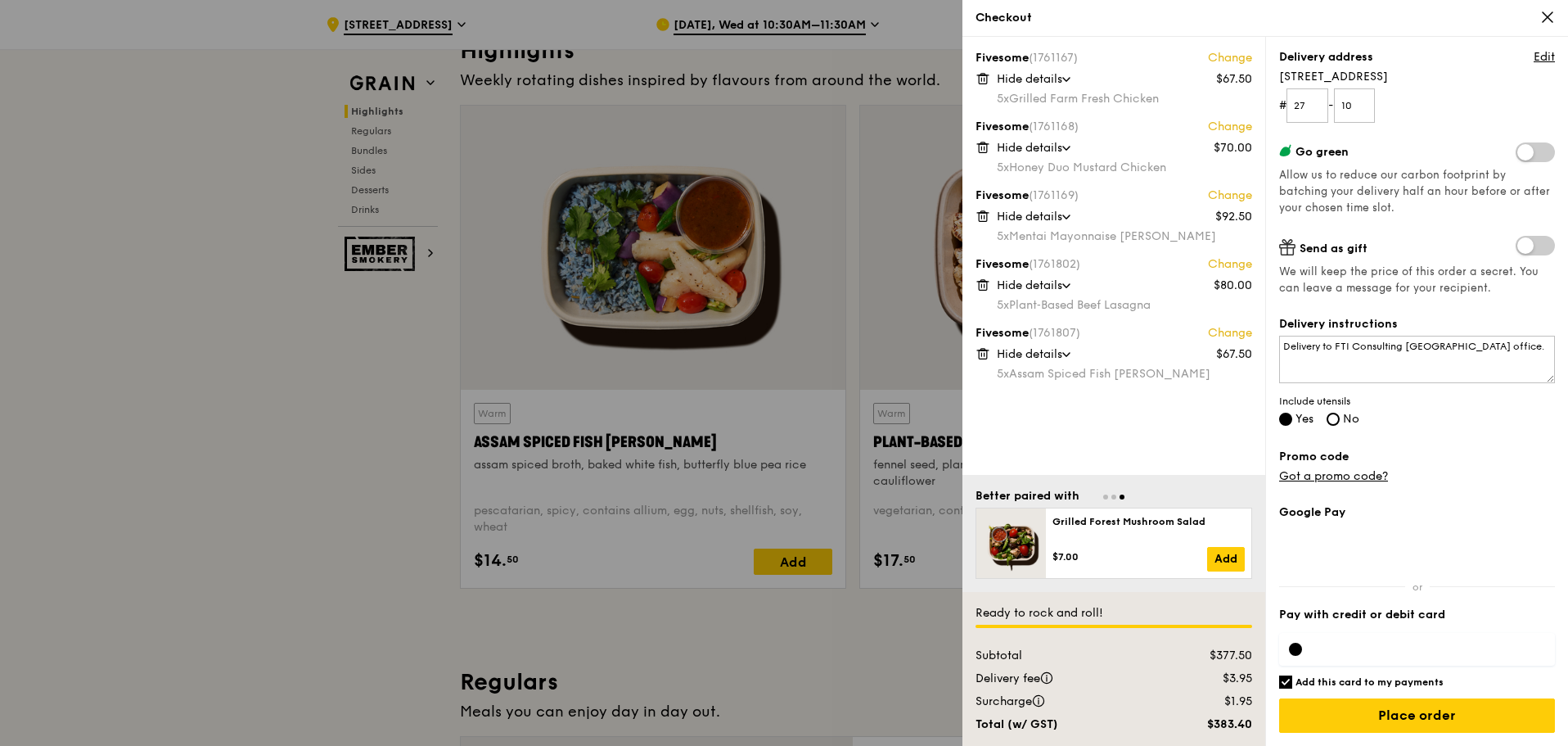
click at [1364, 637] on div at bounding box center [1417, 649] width 276 height 33
click at [1417, 679] on h6 "Add this card to my payments" at bounding box center [1369, 682] width 148 height 13
click at [1292, 679] on input "Add this card to my payments" at bounding box center [1286, 682] width 13 height 13
checkbox input "false"
click at [1392, 656] on div at bounding box center [1417, 649] width 276 height 33
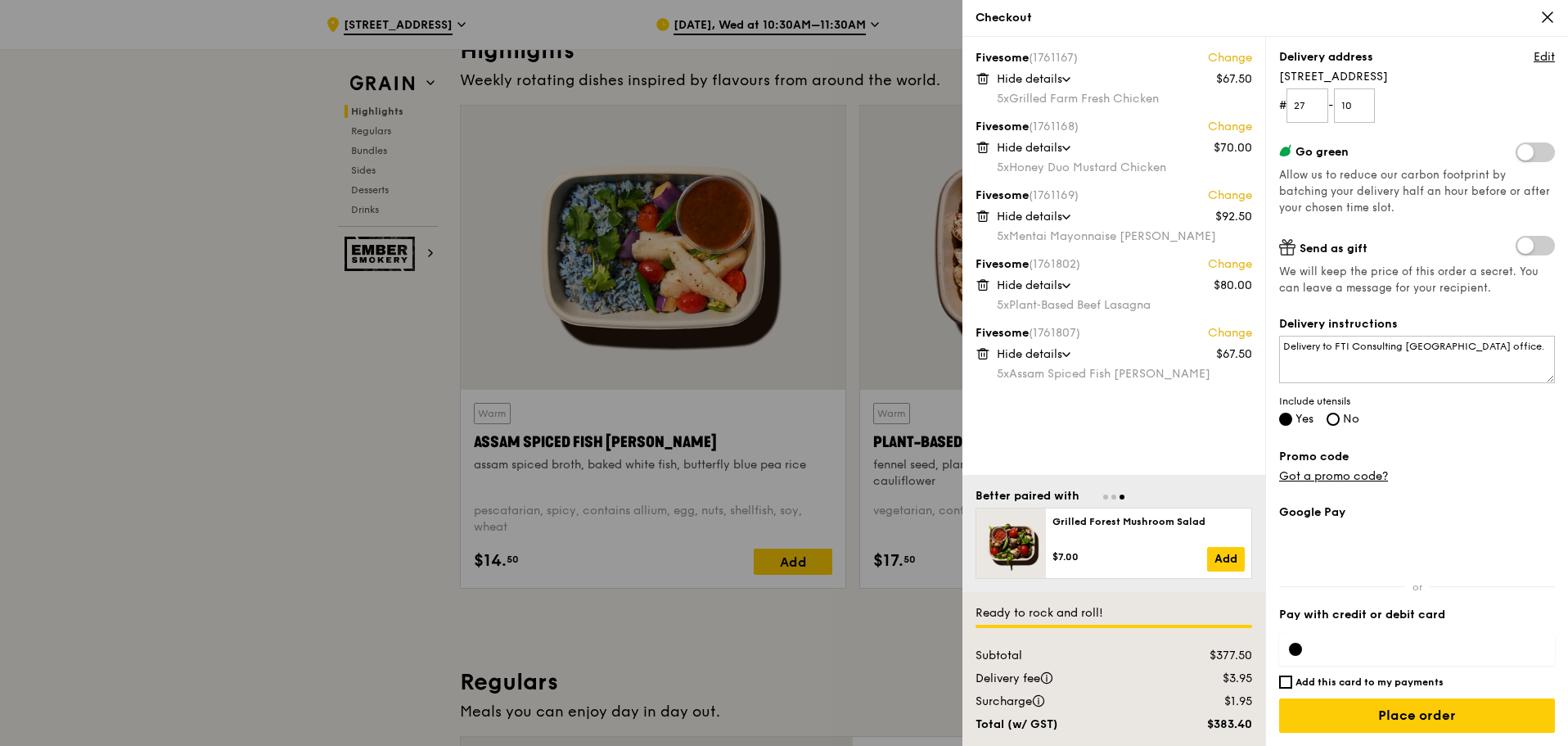
click at [1359, 426] on div "Delivery instructions Delivery to FTI Consulting Singapore office. Include uten…" at bounding box center [1417, 373] width 276 height 113
click at [1346, 422] on label "No" at bounding box center [1342, 420] width 33 height 14
click at [1339, 422] on input "No" at bounding box center [1333, 419] width 13 height 13
radio input "true"
radio input "false"
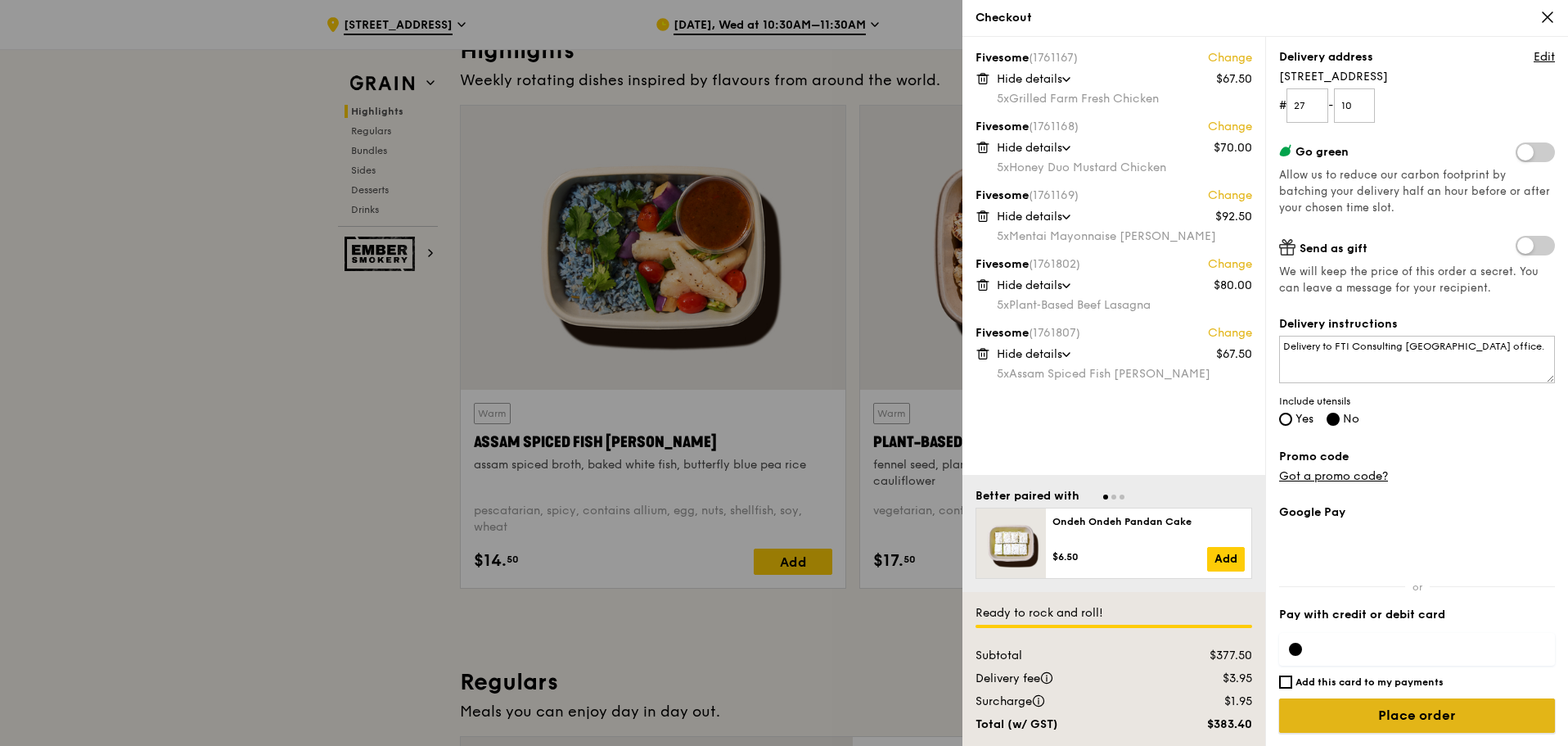
click at [1470, 715] on input "Place order" at bounding box center [1417, 715] width 276 height 34
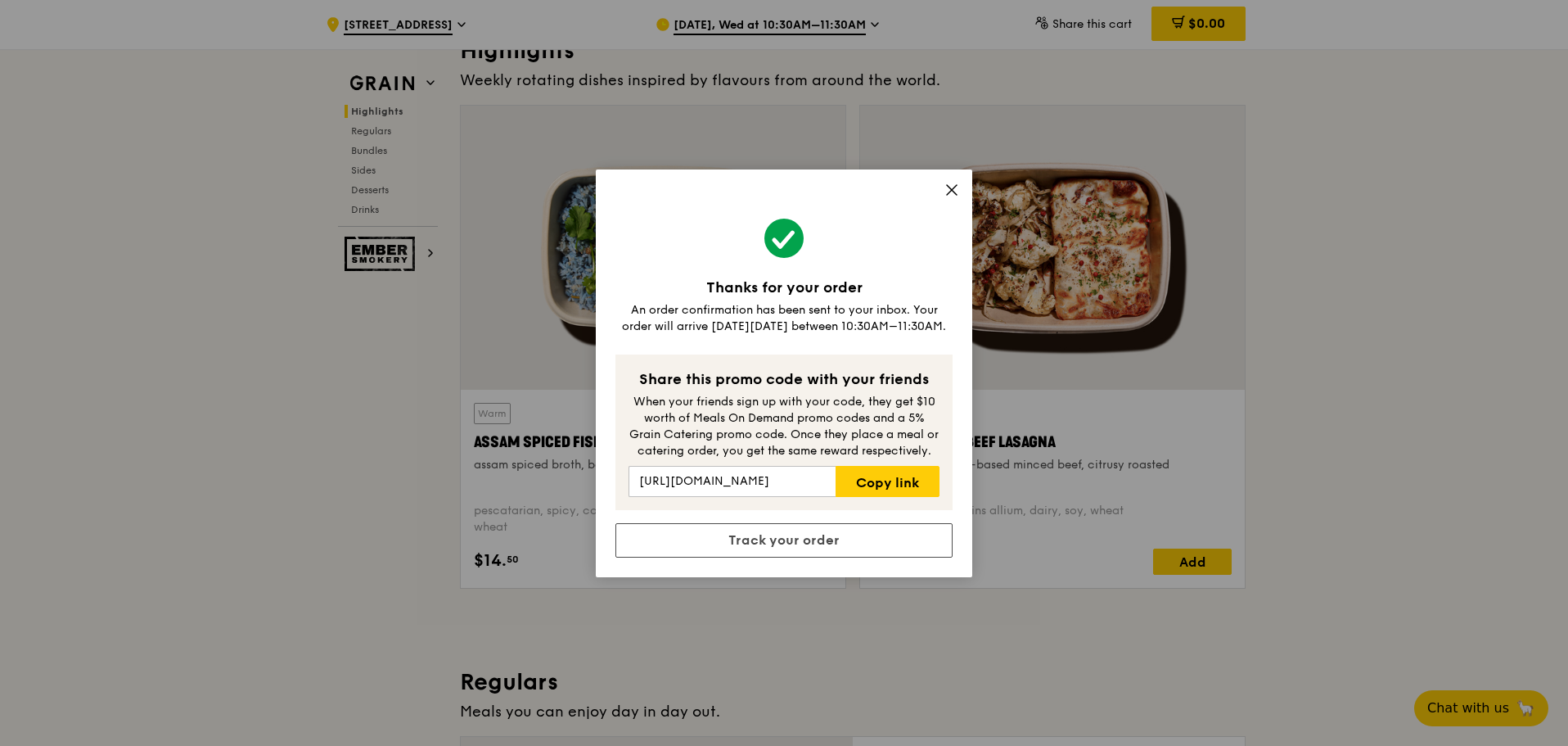
click at [954, 192] on icon at bounding box center [952, 190] width 10 height 10
